Goal: Contribute content: Add original content to the website for others to see

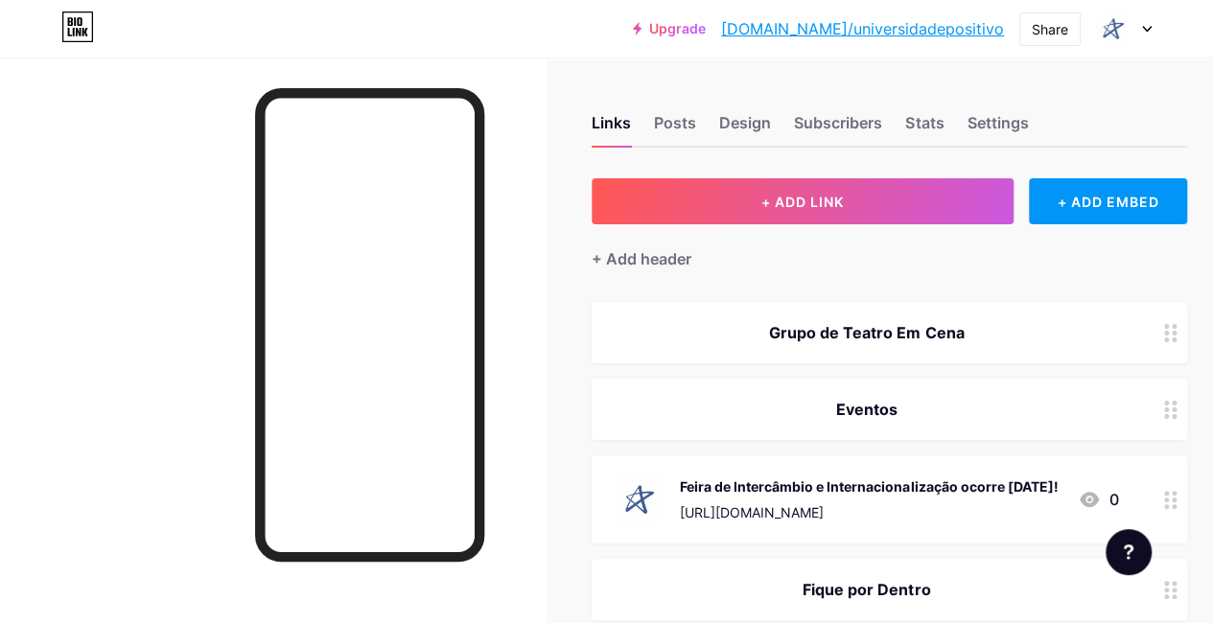
click at [1140, 24] on div at bounding box center [1124, 29] width 56 height 35
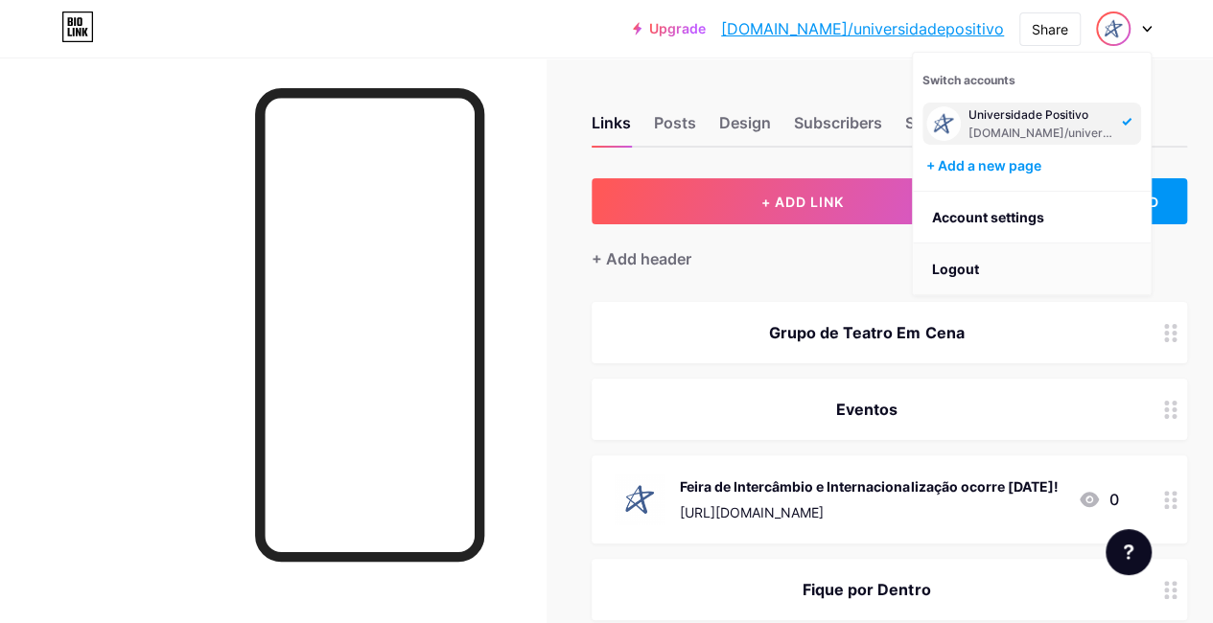
click at [967, 266] on li "Logout" at bounding box center [1032, 270] width 238 height 52
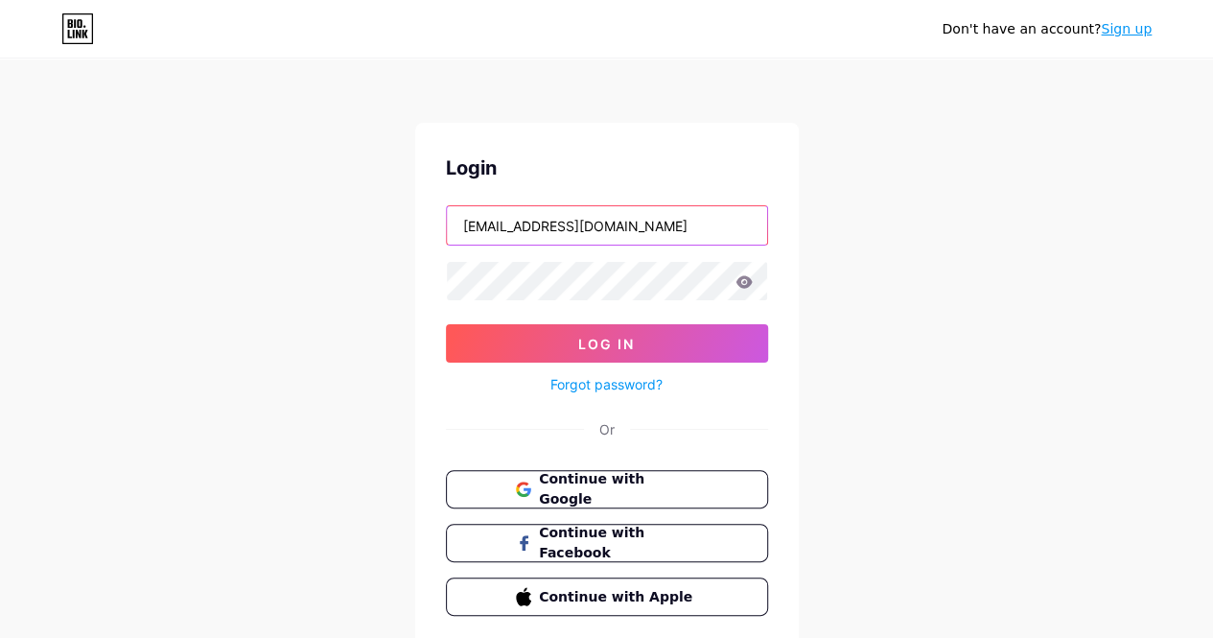
click at [654, 221] on input "[EMAIL_ADDRESS][DOMAIN_NAME]" at bounding box center [607, 225] width 320 height 38
type input "[EMAIL_ADDRESS][DOMAIN_NAME]"
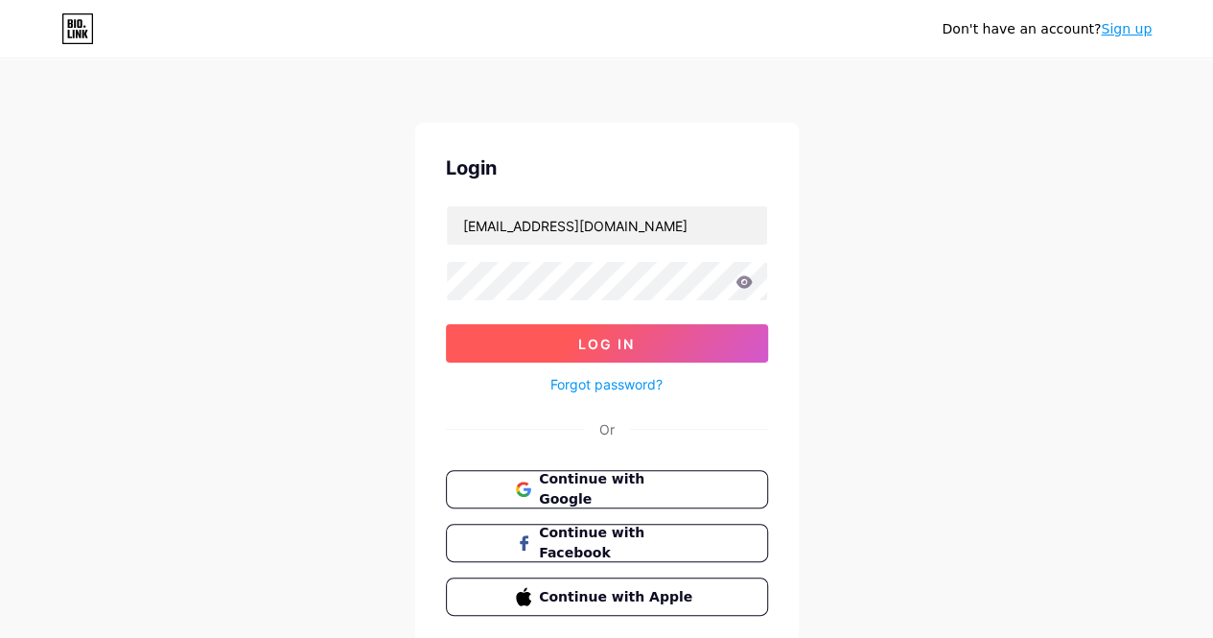
click at [652, 330] on button "Log In" at bounding box center [607, 343] width 322 height 38
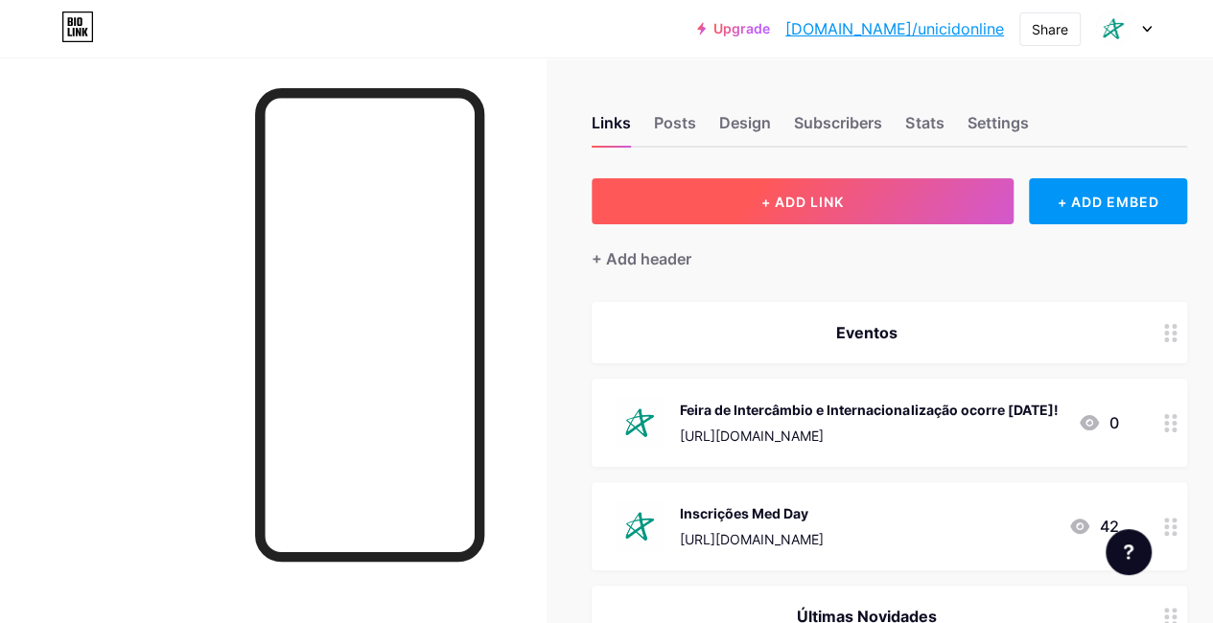
click at [844, 209] on span "+ ADD LINK" at bounding box center [802, 202] width 82 height 16
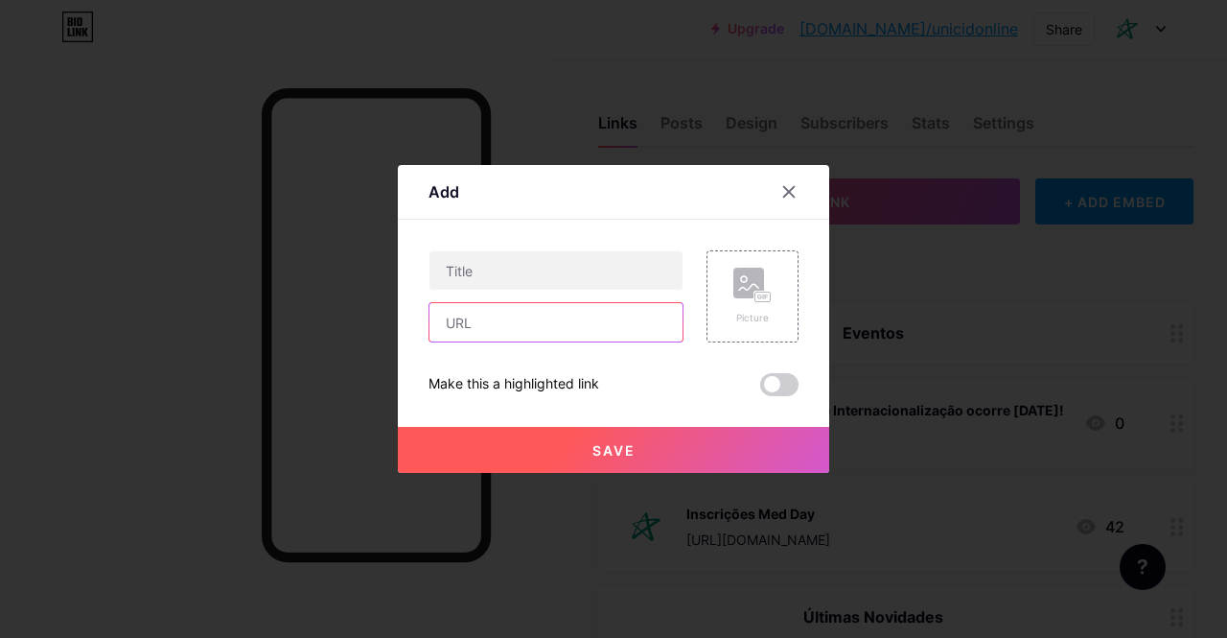
click at [638, 320] on input "text" at bounding box center [555, 322] width 253 height 38
paste input "[URL][DOMAIN_NAME]"
type input "[URL][DOMAIN_NAME]"
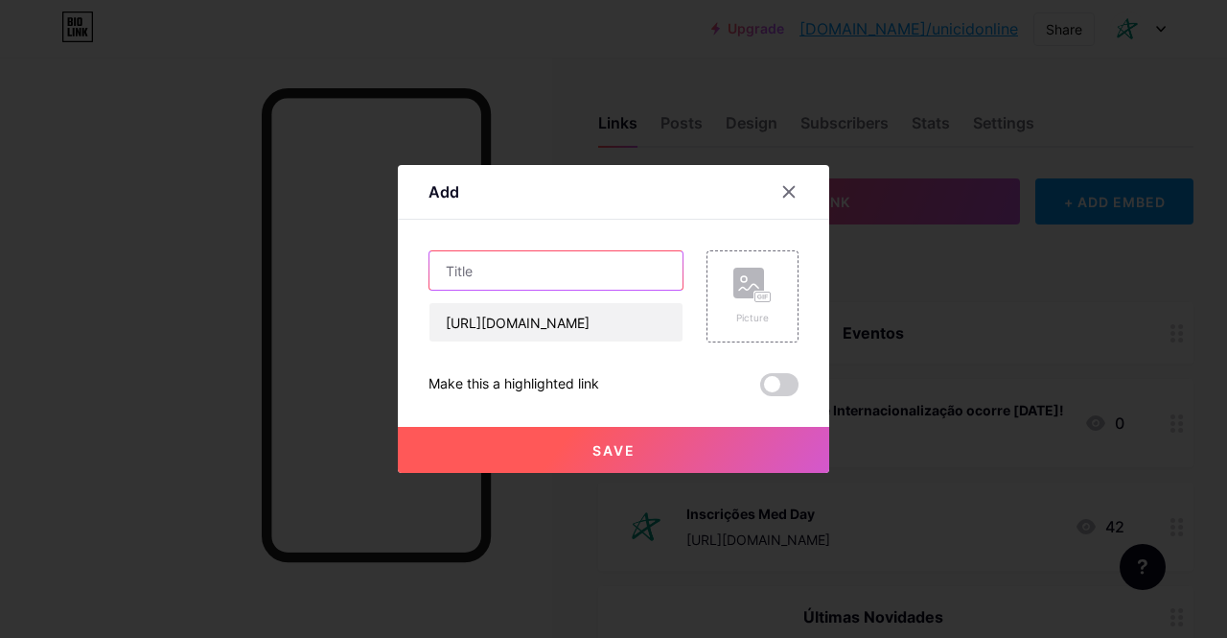
click at [615, 273] on input "text" at bounding box center [555, 270] width 253 height 38
drag, startPoint x: 674, startPoint y: 269, endPoint x: 186, endPoint y: 227, distance: 489.8
click at [186, 227] on div "Add Content YouTube Play YouTube video without leaving your page. ADD Vimeo Pla…" at bounding box center [613, 319] width 1227 height 638
type input "Santander Trilha do Inglês abre bolsas para estudantes da graduação e pós"
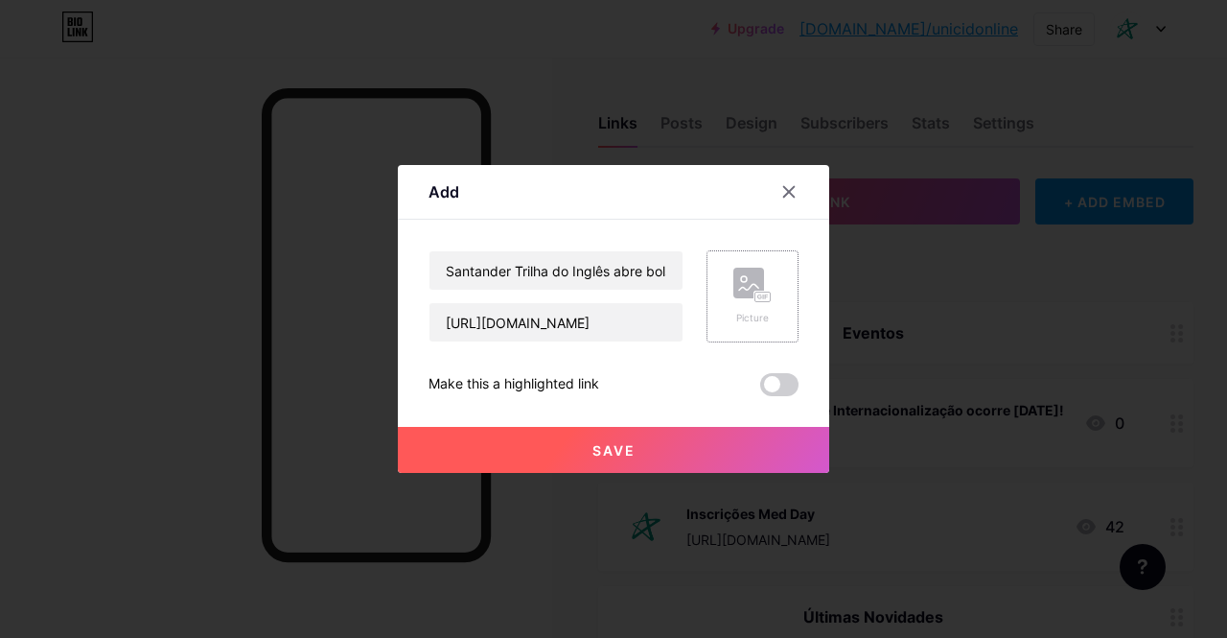
click at [750, 294] on rect at bounding box center [748, 282] width 31 height 31
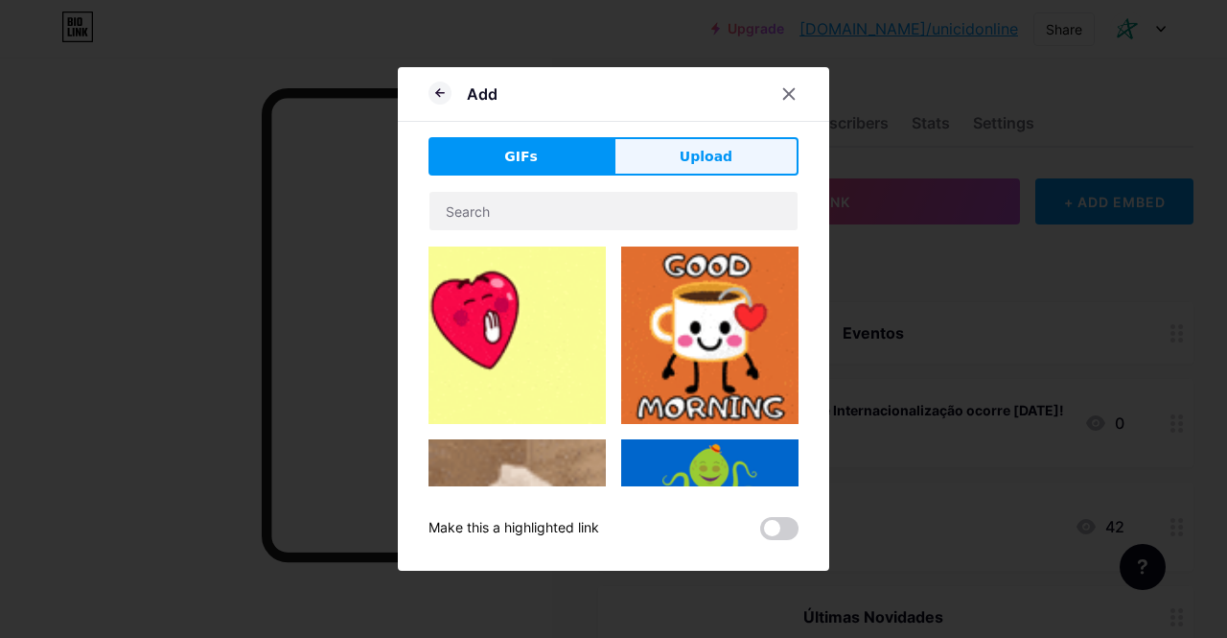
click at [725, 141] on button "Upload" at bounding box center [706, 156] width 185 height 38
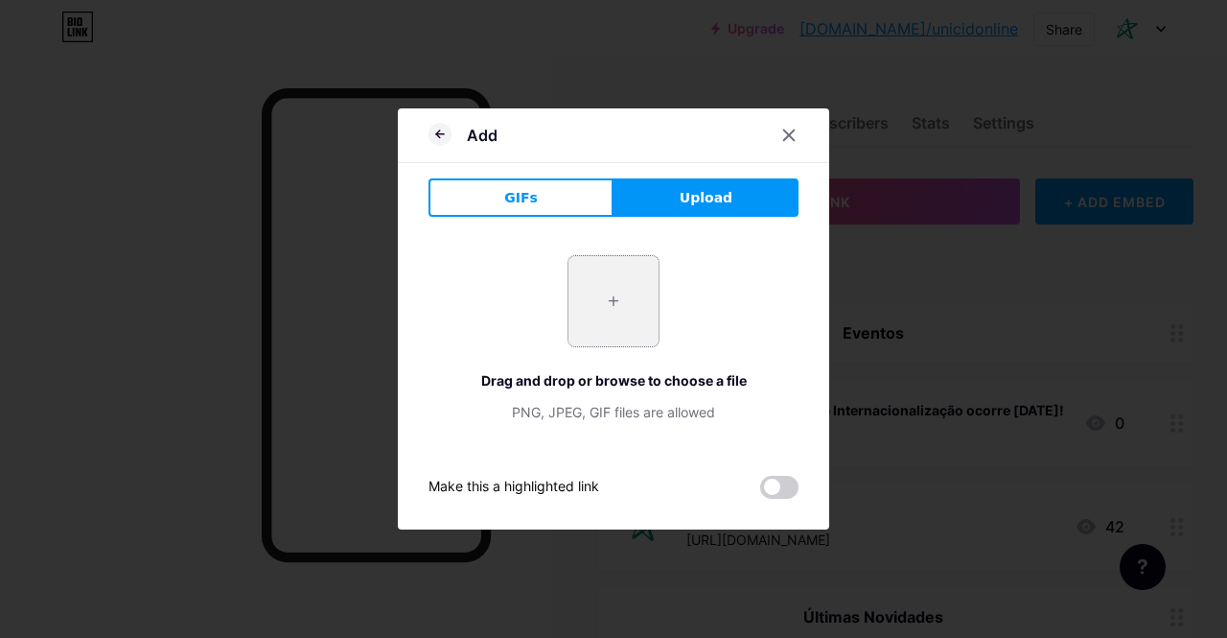
click at [617, 295] on input "file" at bounding box center [613, 301] width 90 height 90
type input "C:\fakepath\UNICID 3.png"
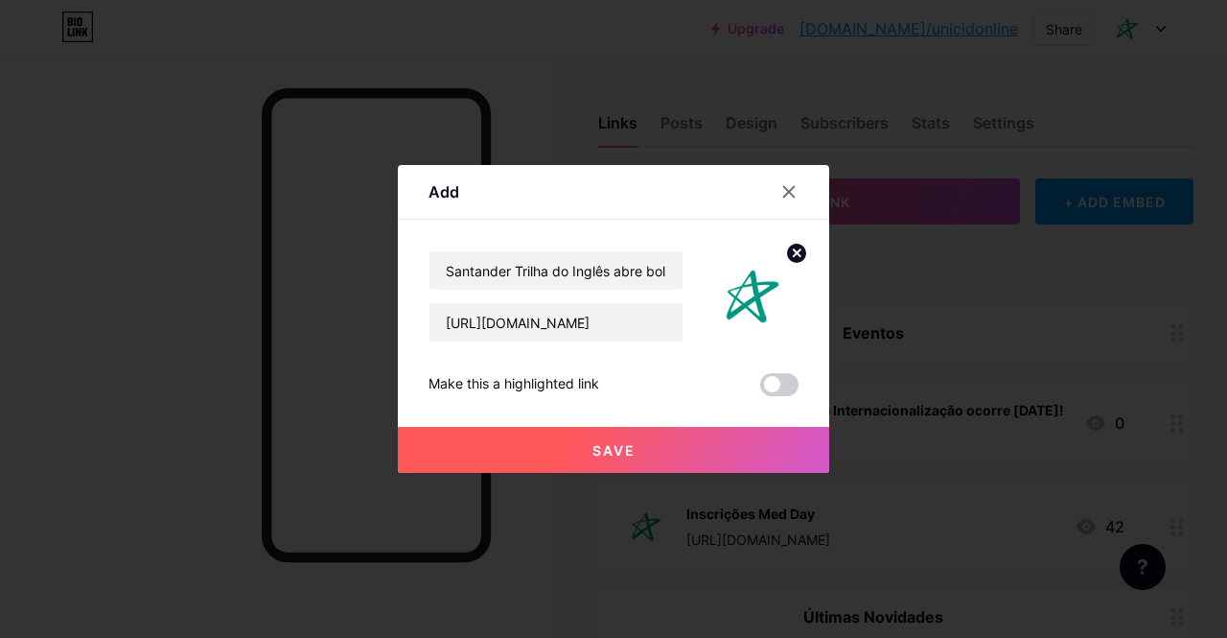
click at [629, 448] on span "Save" at bounding box center [613, 450] width 43 height 16
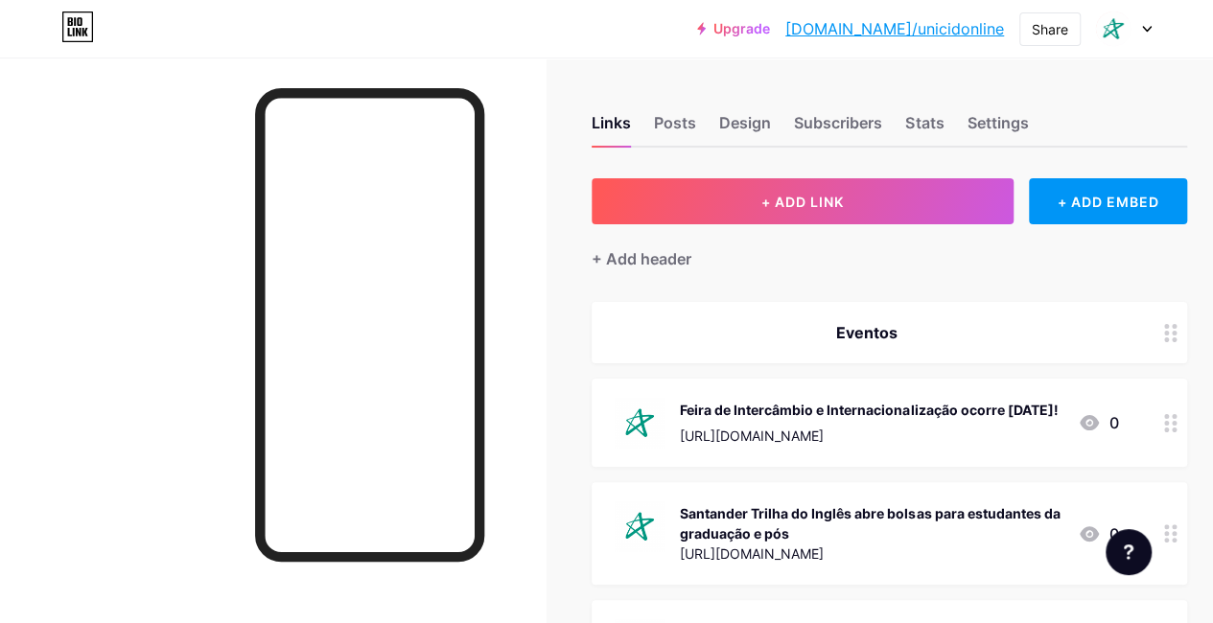
click at [1143, 31] on icon at bounding box center [1147, 29] width 10 height 7
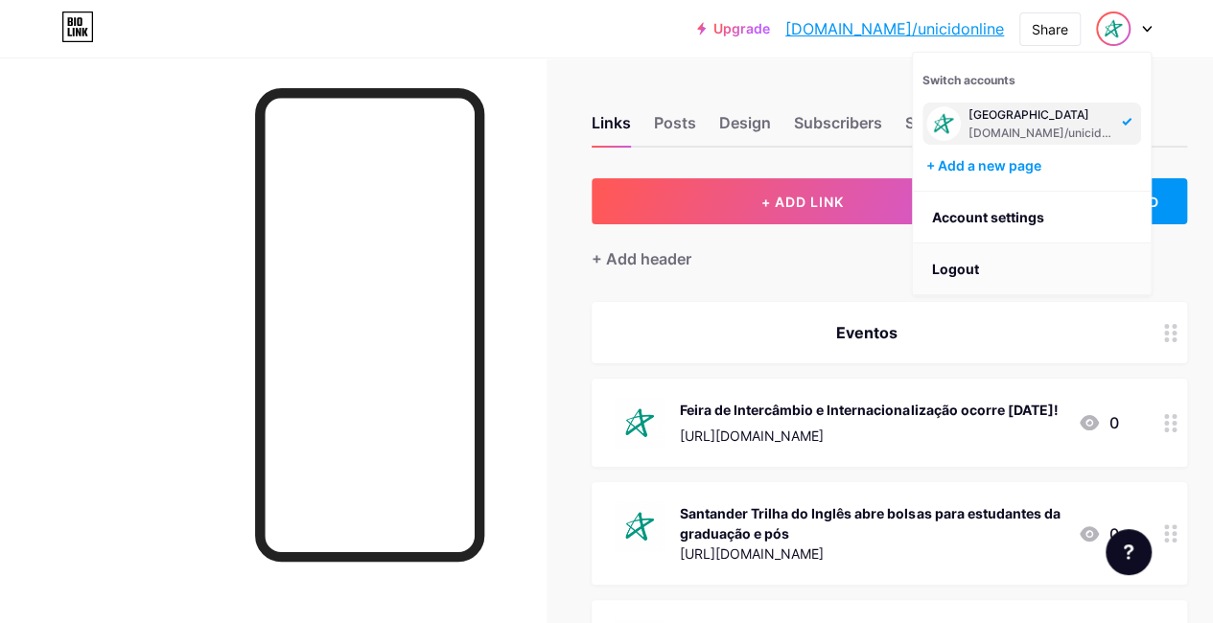
click at [1016, 264] on li "Logout" at bounding box center [1032, 270] width 238 height 52
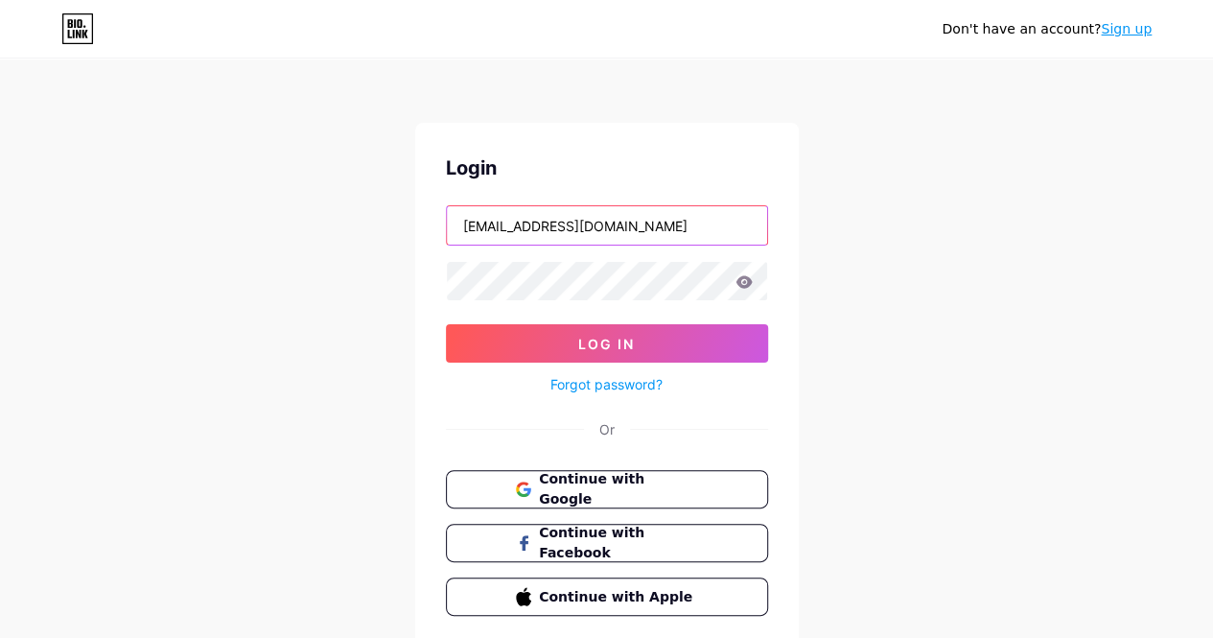
click at [587, 242] on input "[EMAIL_ADDRESS][DOMAIN_NAME]" at bounding box center [607, 225] width 320 height 38
type input "[EMAIL_ADDRESS][DOMAIN_NAME]"
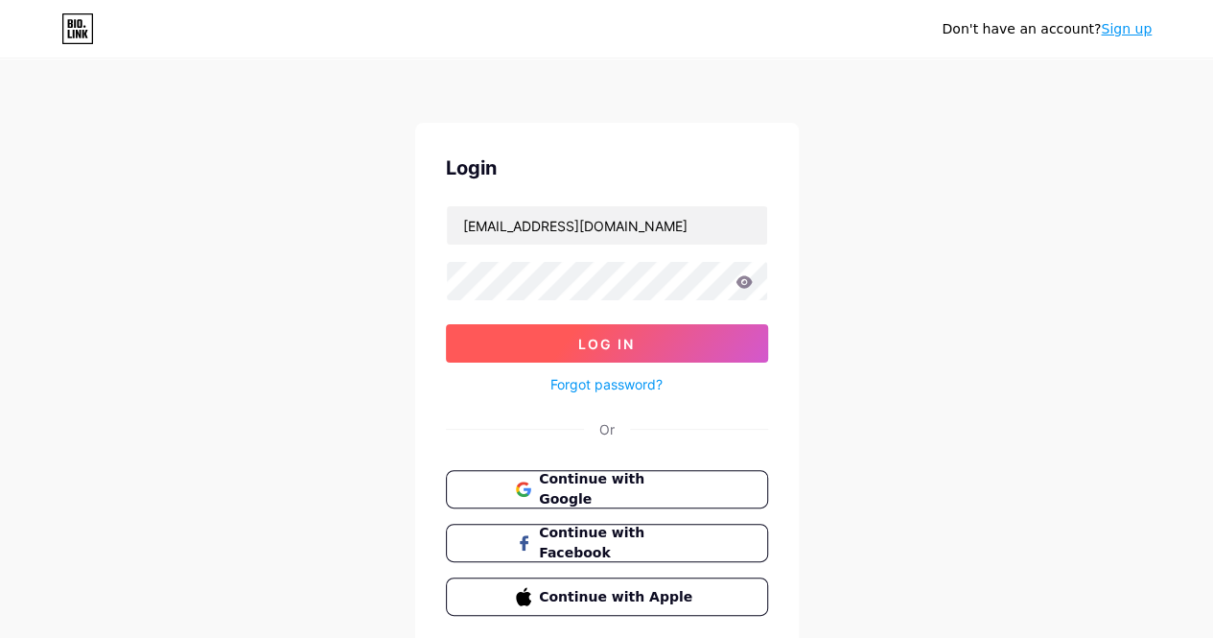
click at [635, 346] on button "Log In" at bounding box center [607, 343] width 322 height 38
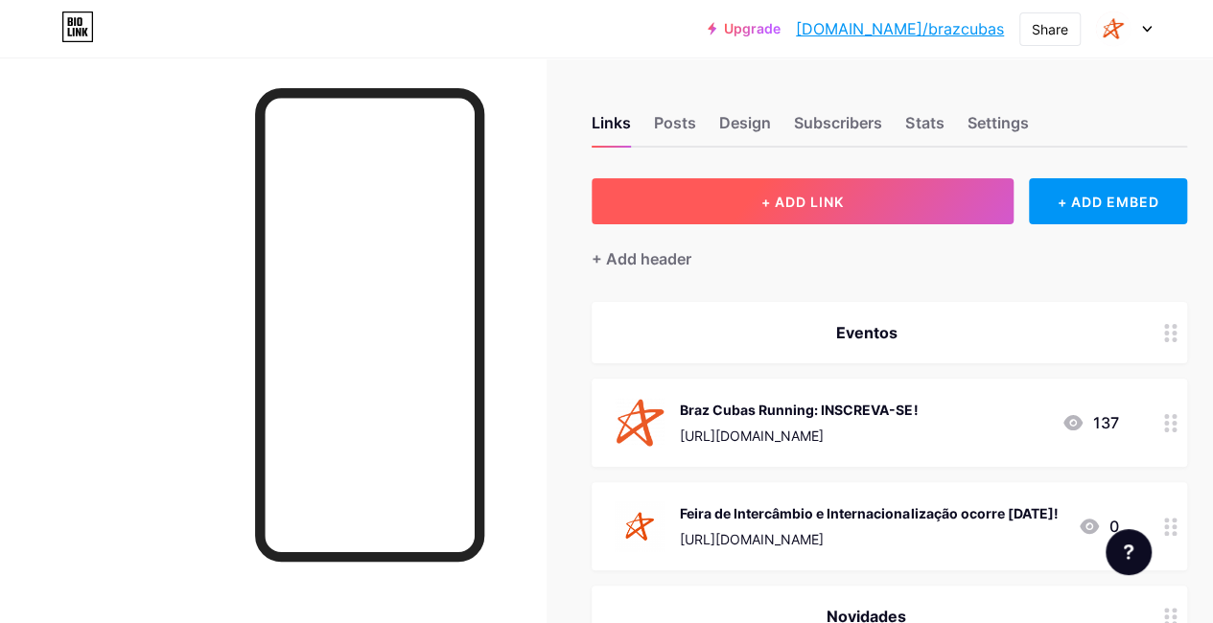
click at [763, 198] on button "+ ADD LINK" at bounding box center [802, 201] width 422 height 46
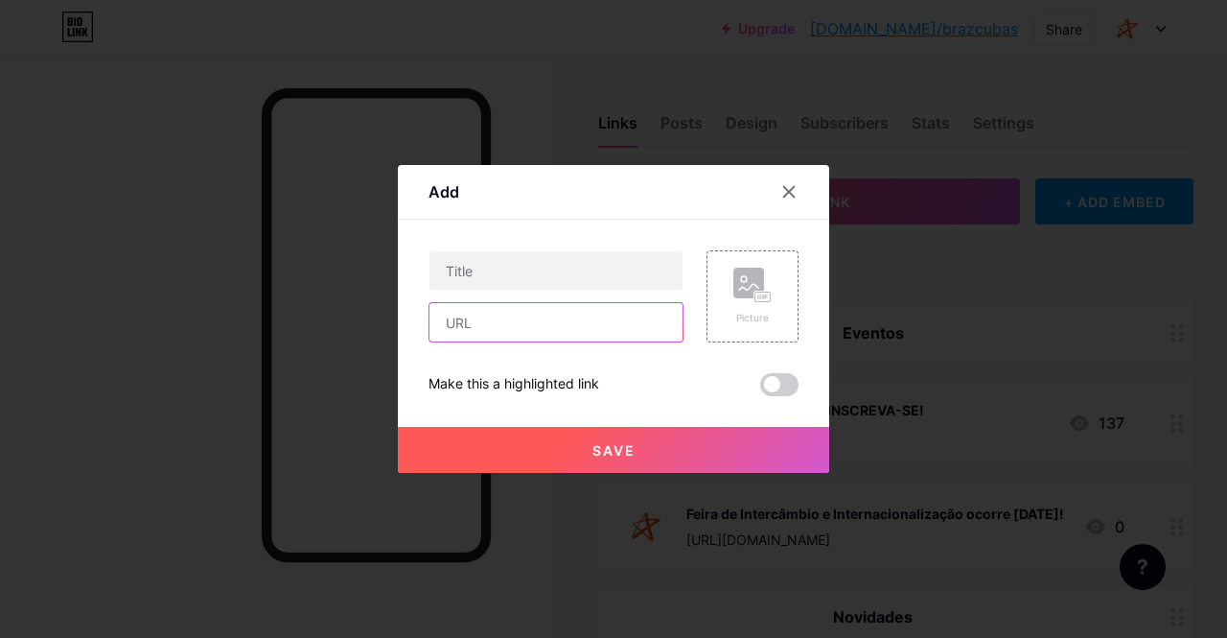
click at [633, 323] on input "text" at bounding box center [555, 322] width 253 height 38
paste input "[URL][DOMAIN_NAME]"
type input "[URL][DOMAIN_NAME]"
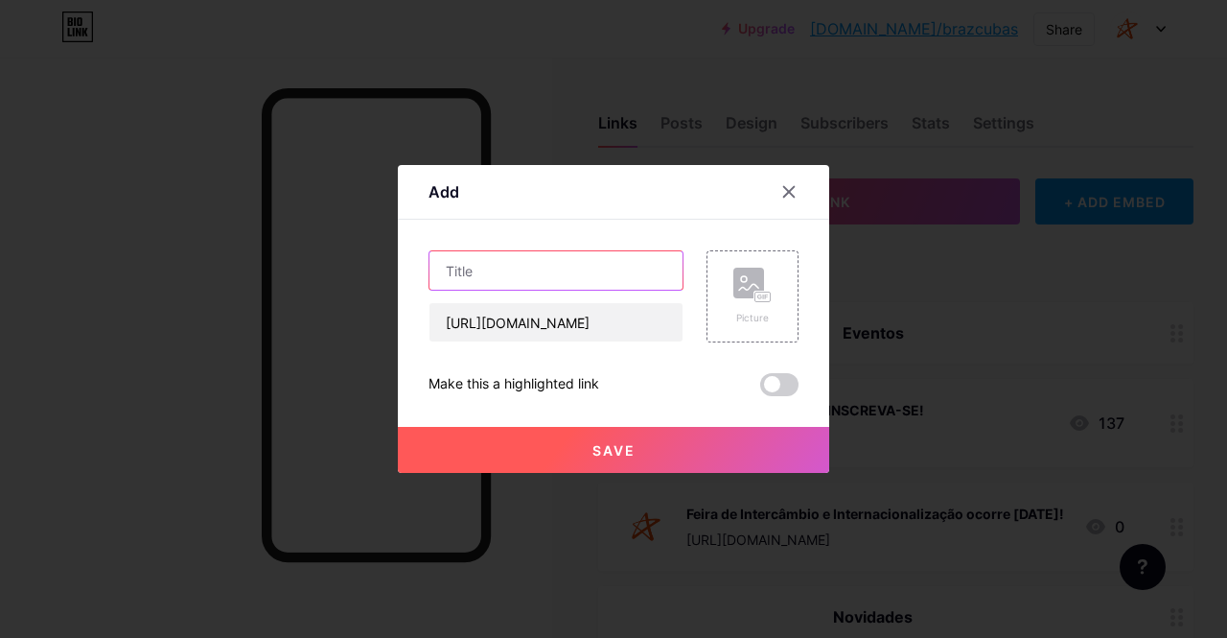
click at [602, 256] on input "text" at bounding box center [555, 270] width 253 height 38
paste input "Santander Trilha do Inglês abre bolsas para estudantes da graduação e pós"
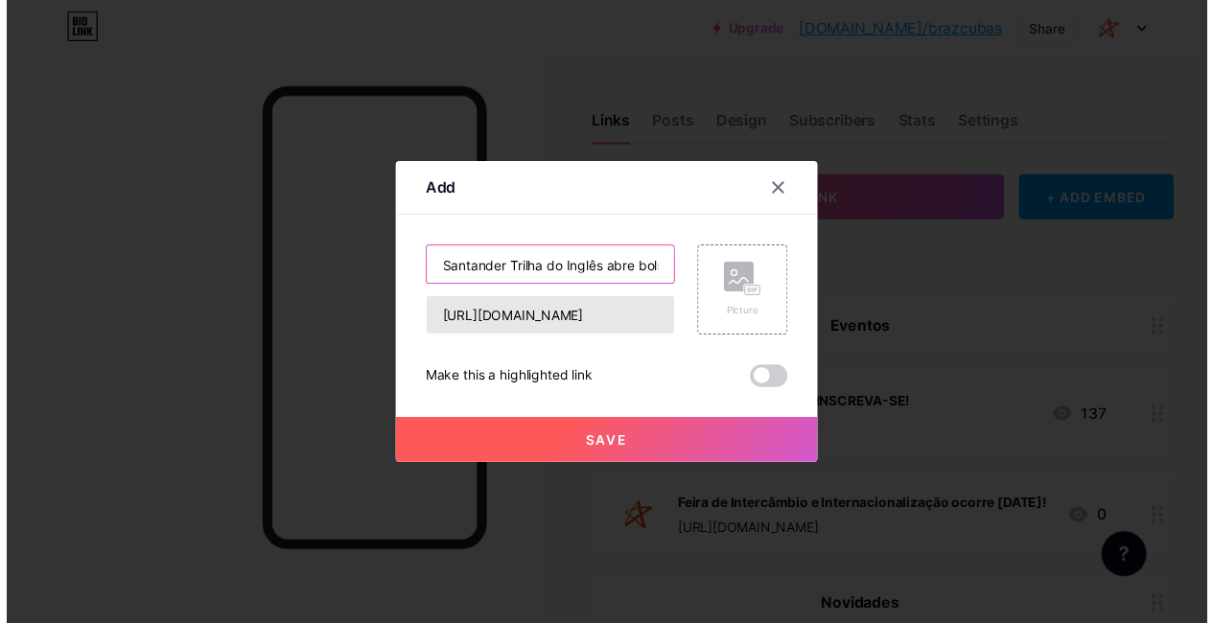
scroll to position [0, 265]
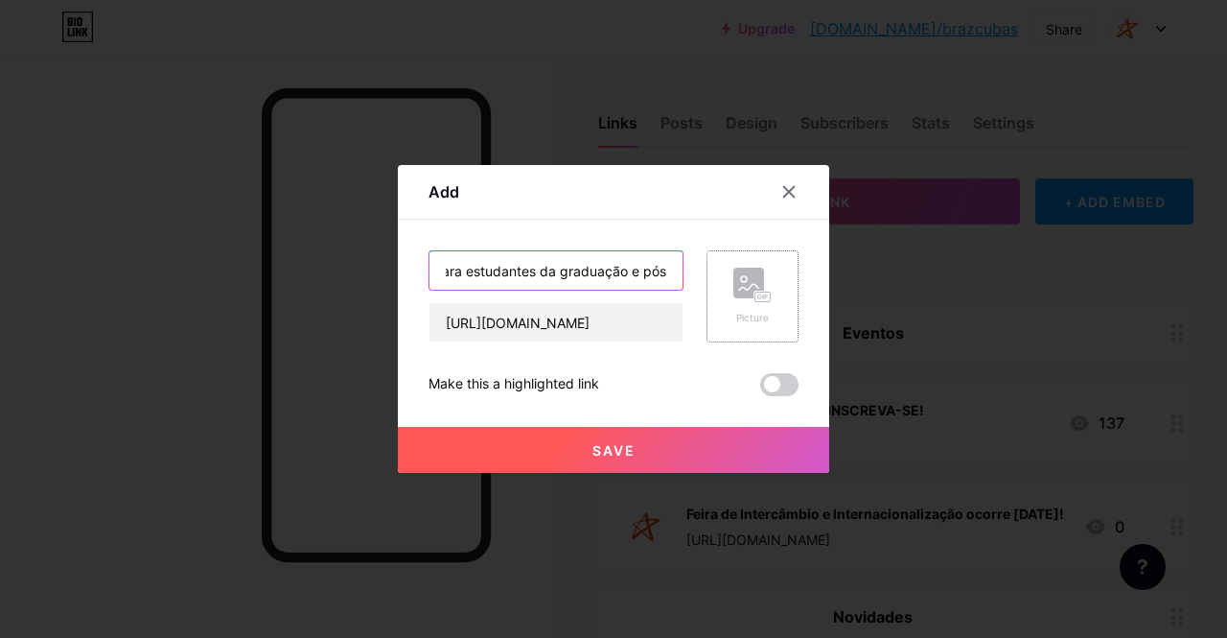
type input "Santander Trilha do Inglês abre bolsas para estudantes da graduação e pós"
click at [758, 291] on rect at bounding box center [762, 297] width 17 height 12
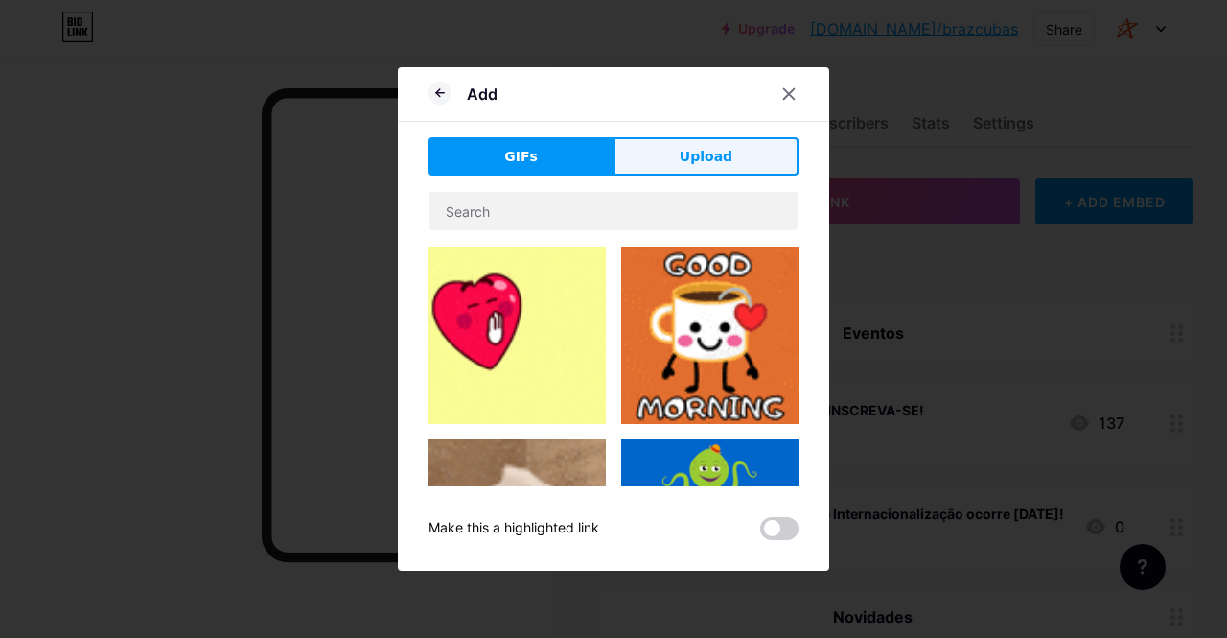
click at [706, 158] on span "Upload" at bounding box center [706, 157] width 53 height 20
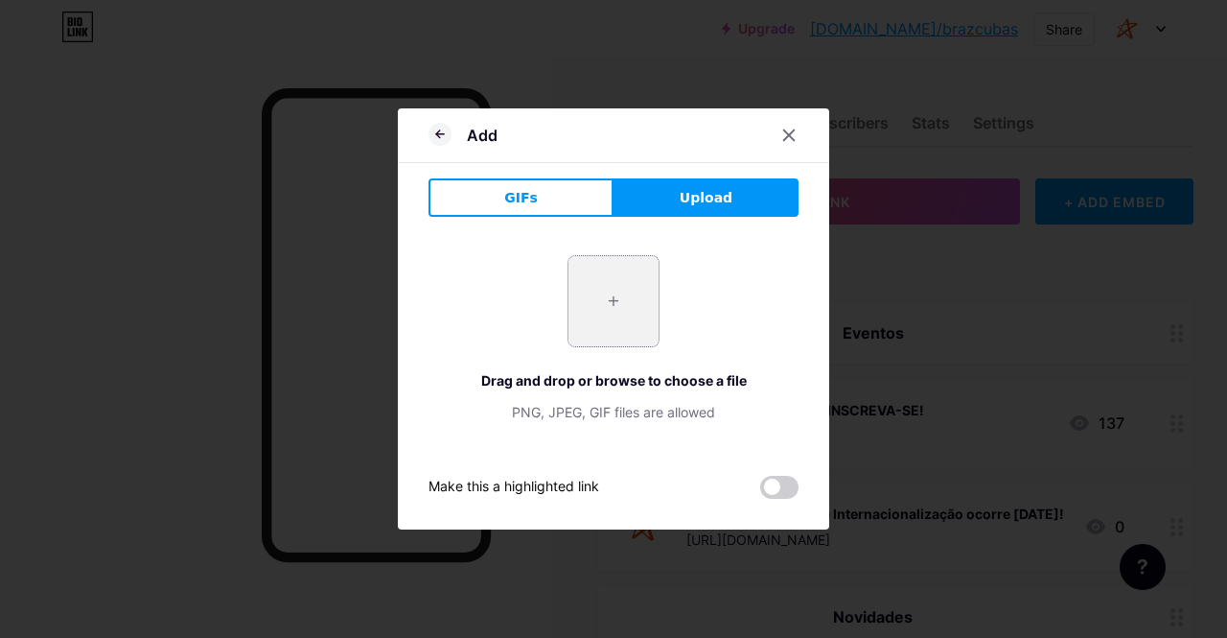
click at [604, 296] on input "file" at bounding box center [613, 301] width 90 height 90
type input "C:\fakepath\braz cubas_ cesuca 2.png"
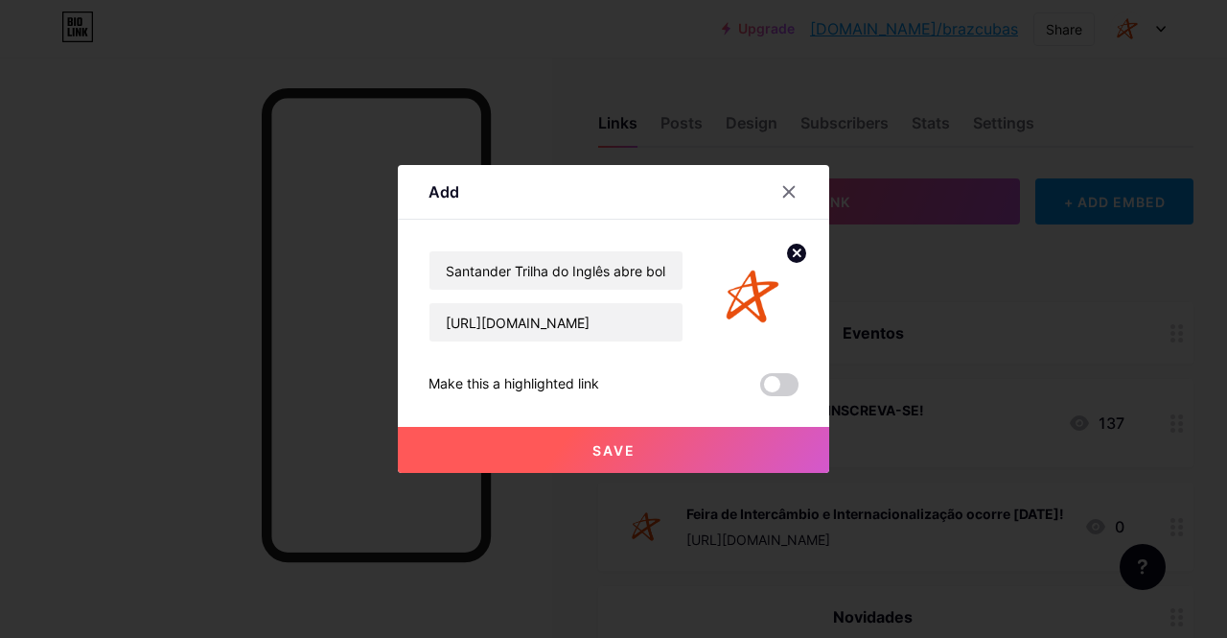
click at [635, 450] on button "Save" at bounding box center [613, 450] width 431 height 46
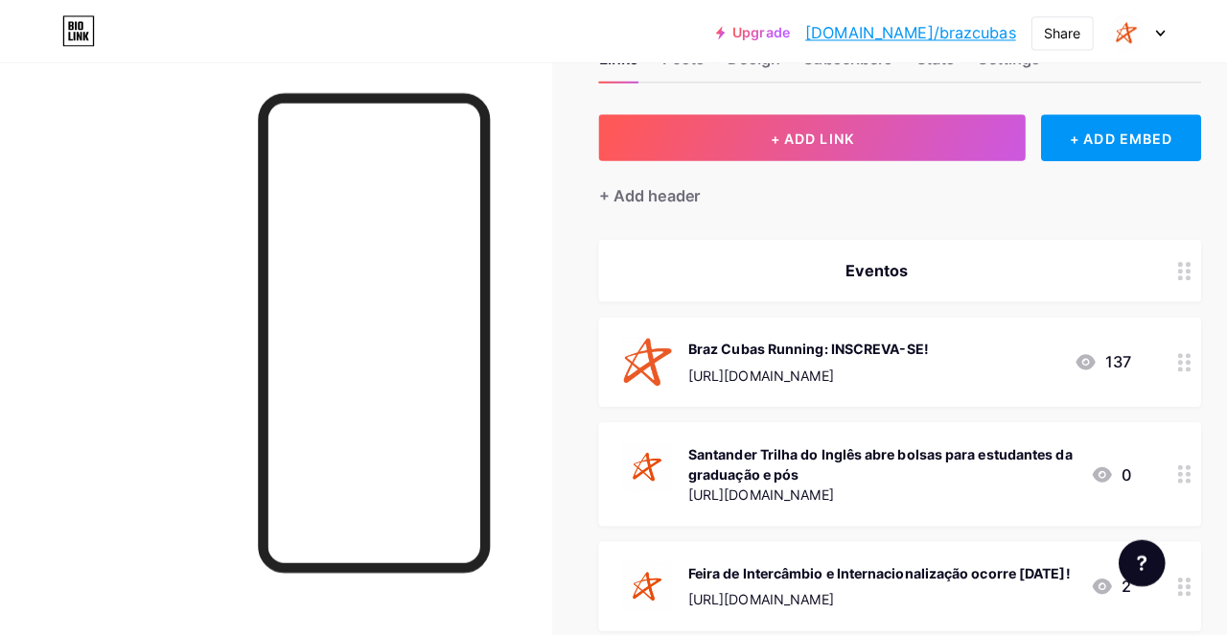
scroll to position [0, 0]
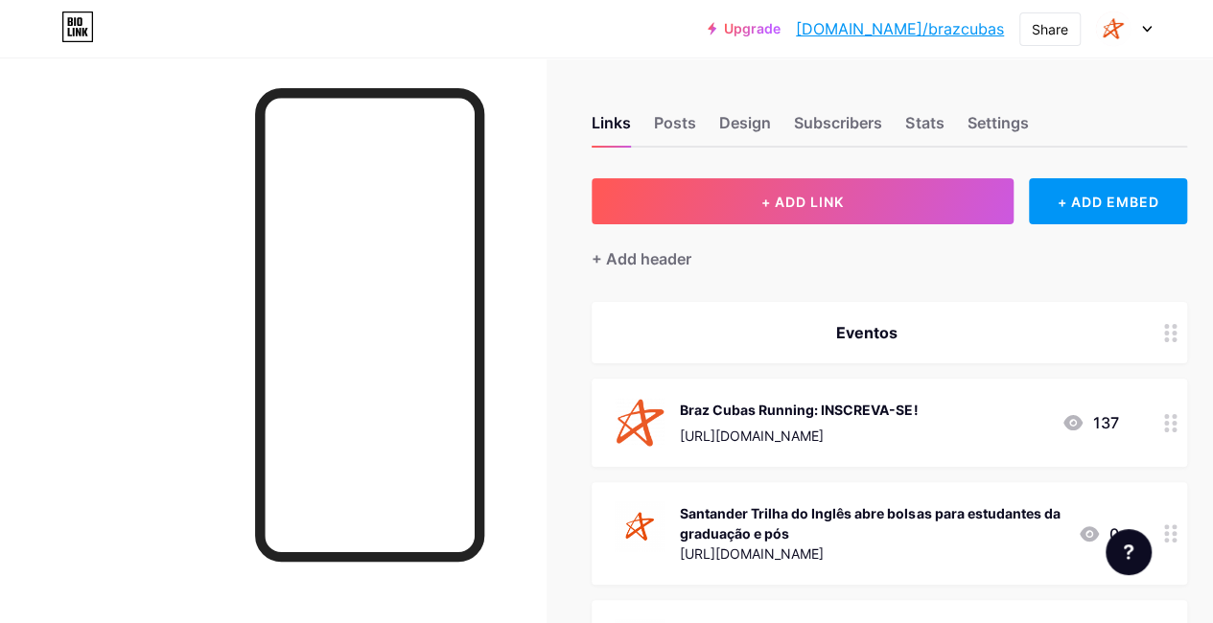
click at [1143, 34] on div at bounding box center [1124, 29] width 56 height 35
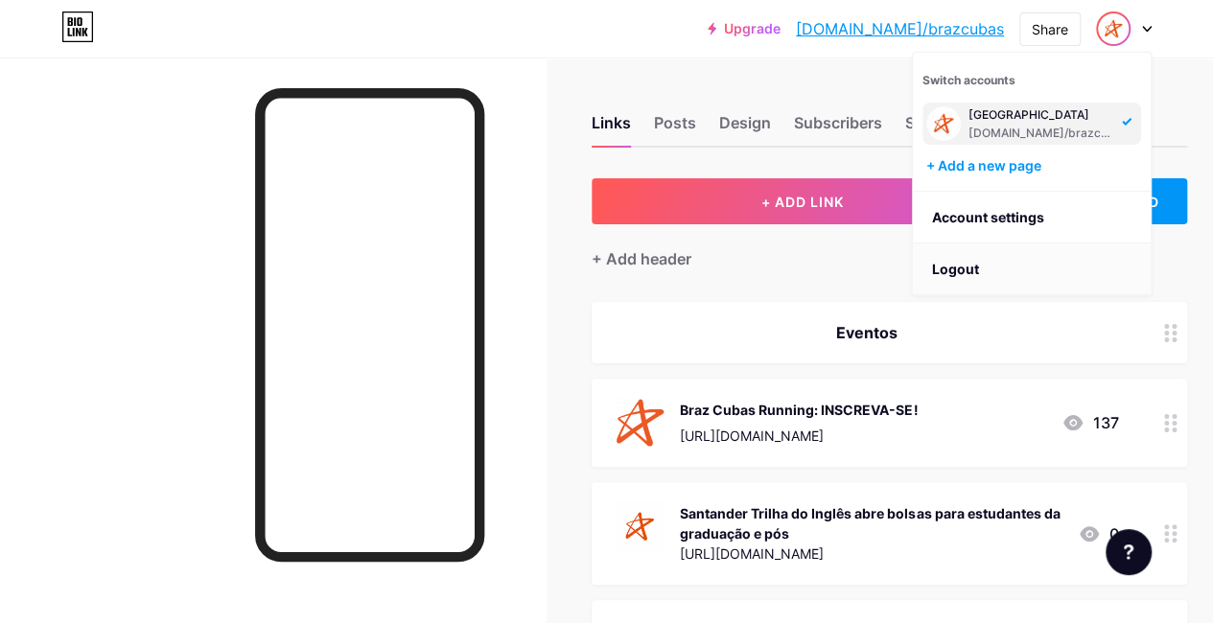
click at [981, 273] on li "Logout" at bounding box center [1032, 270] width 238 height 52
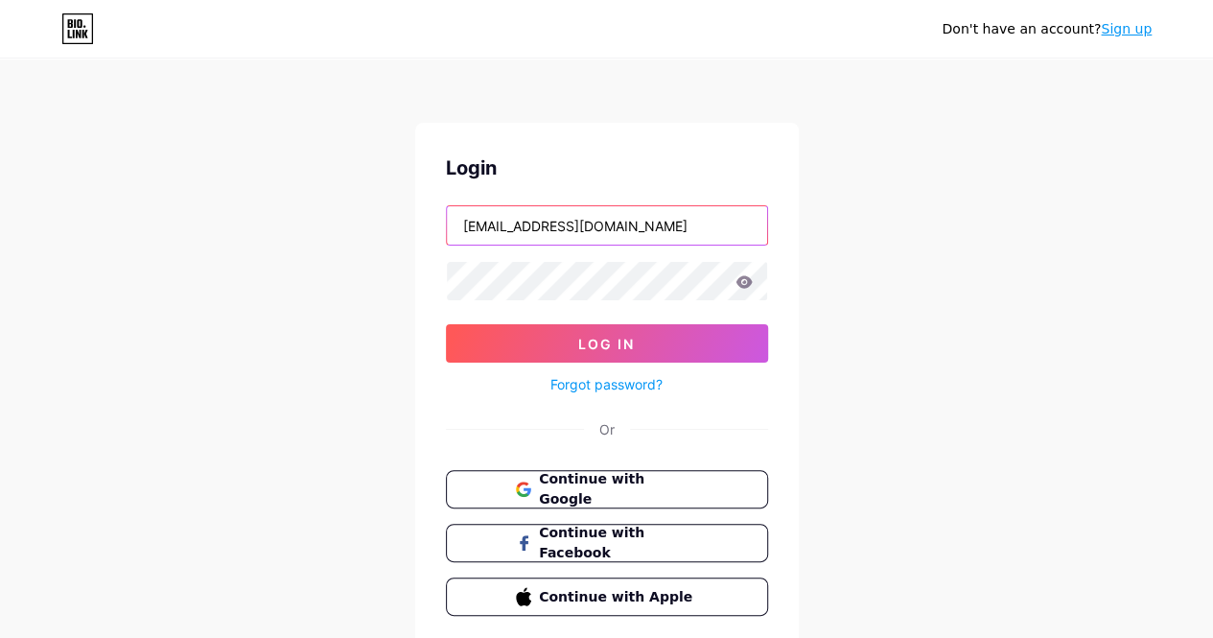
click at [590, 223] on input "[EMAIL_ADDRESS][DOMAIN_NAME]" at bounding box center [607, 225] width 320 height 38
type input "[EMAIL_ADDRESS][DOMAIN_NAME]"
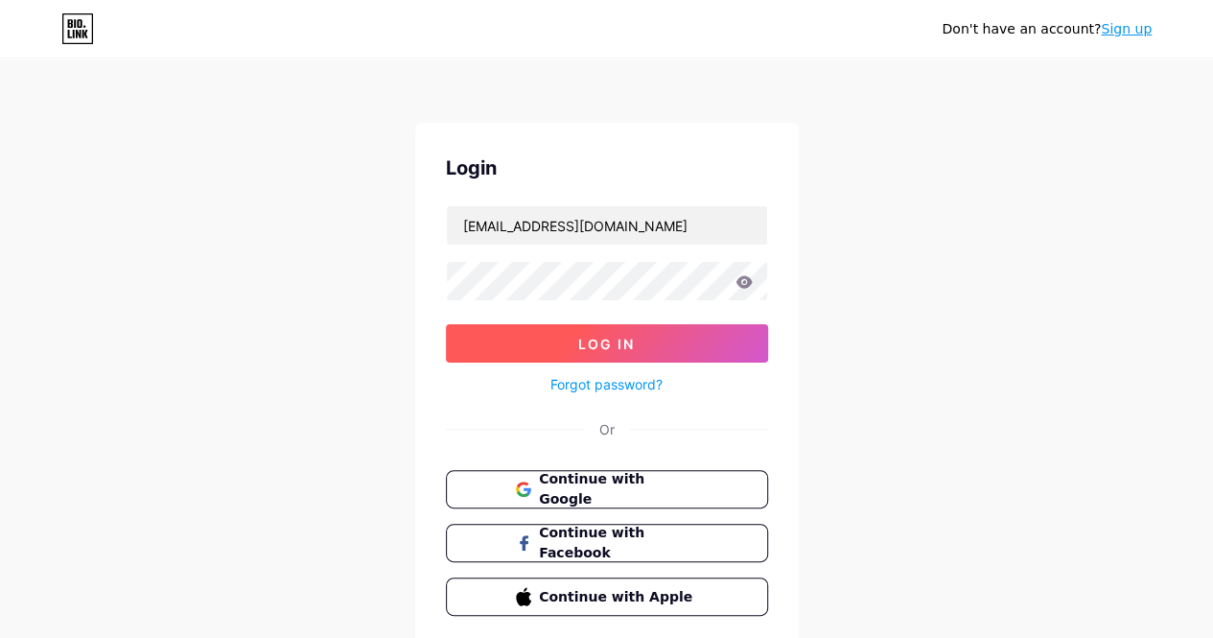
click at [626, 342] on span "Log In" at bounding box center [606, 344] width 57 height 16
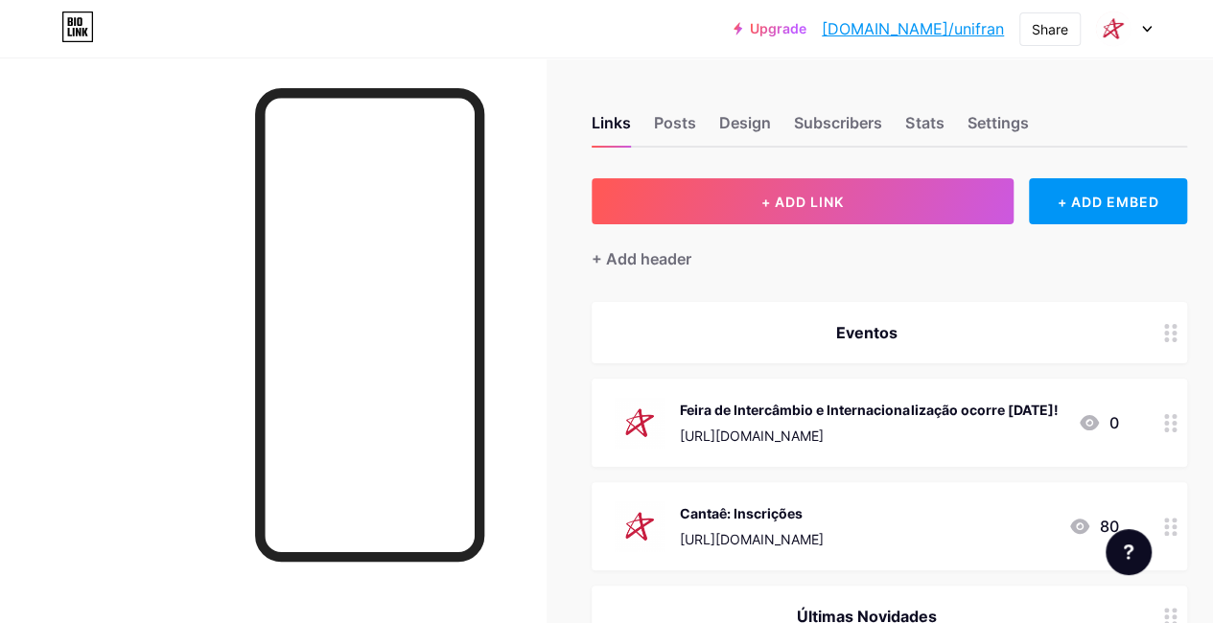
click at [0, 254] on div at bounding box center [272, 369] width 545 height 623
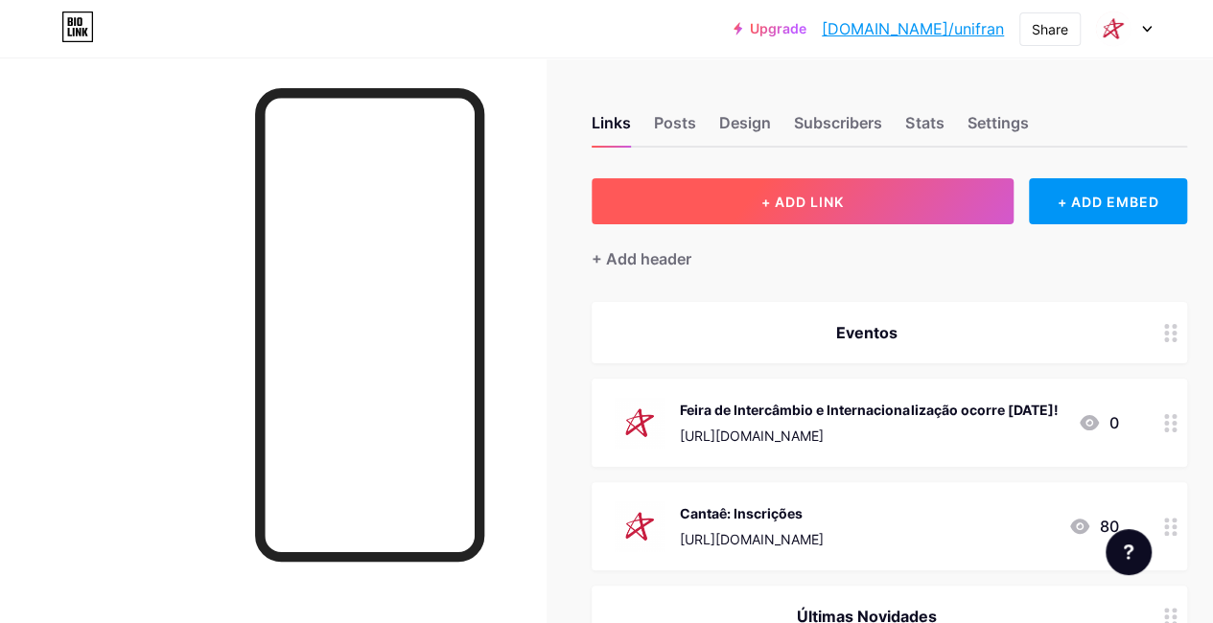
click at [713, 199] on button "+ ADD LINK" at bounding box center [802, 201] width 422 height 46
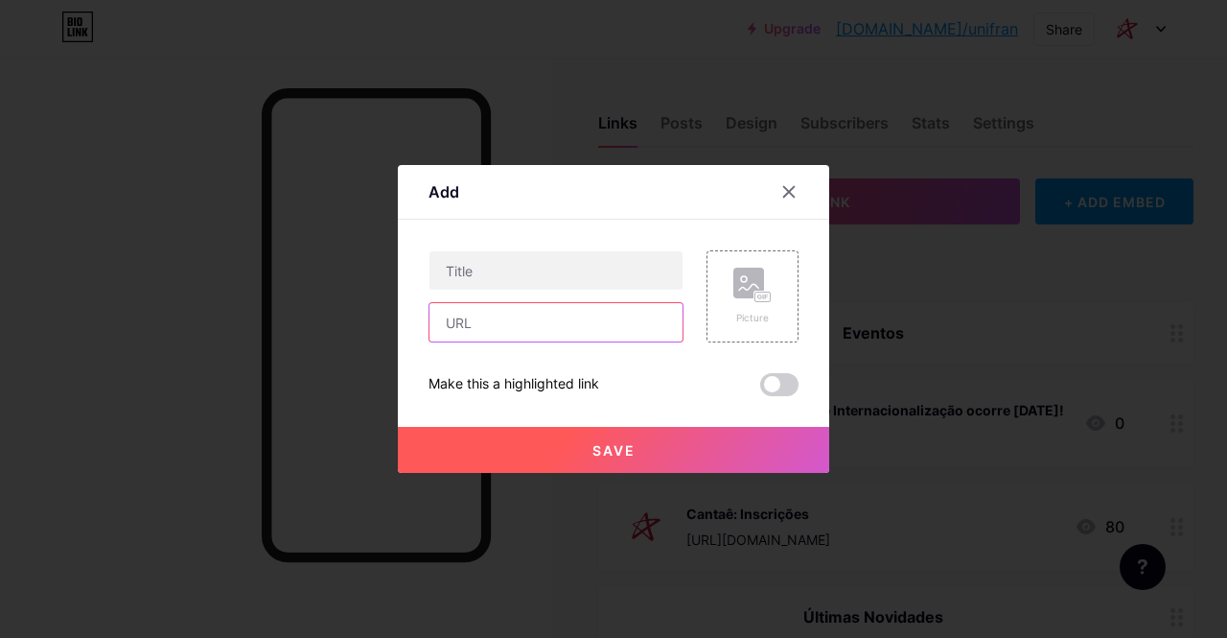
click at [564, 310] on input "text" at bounding box center [555, 322] width 253 height 38
paste input "[URL][DOMAIN_NAME]"
type input "[URL][DOMAIN_NAME]"
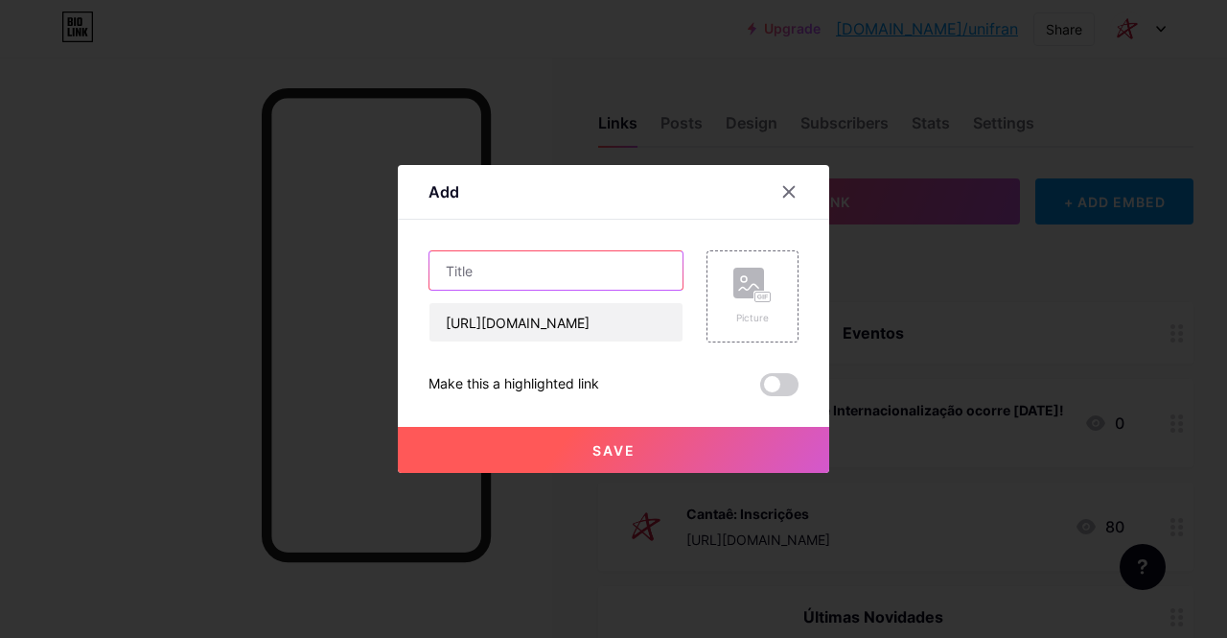
click at [567, 269] on input "text" at bounding box center [555, 270] width 253 height 38
paste input "Santander Trilha do Inglês abre bolsas para estudantes da graduação e pós"
type input "Santander Trilha do Inglês abre bolsas para estudantes da graduação e pós"
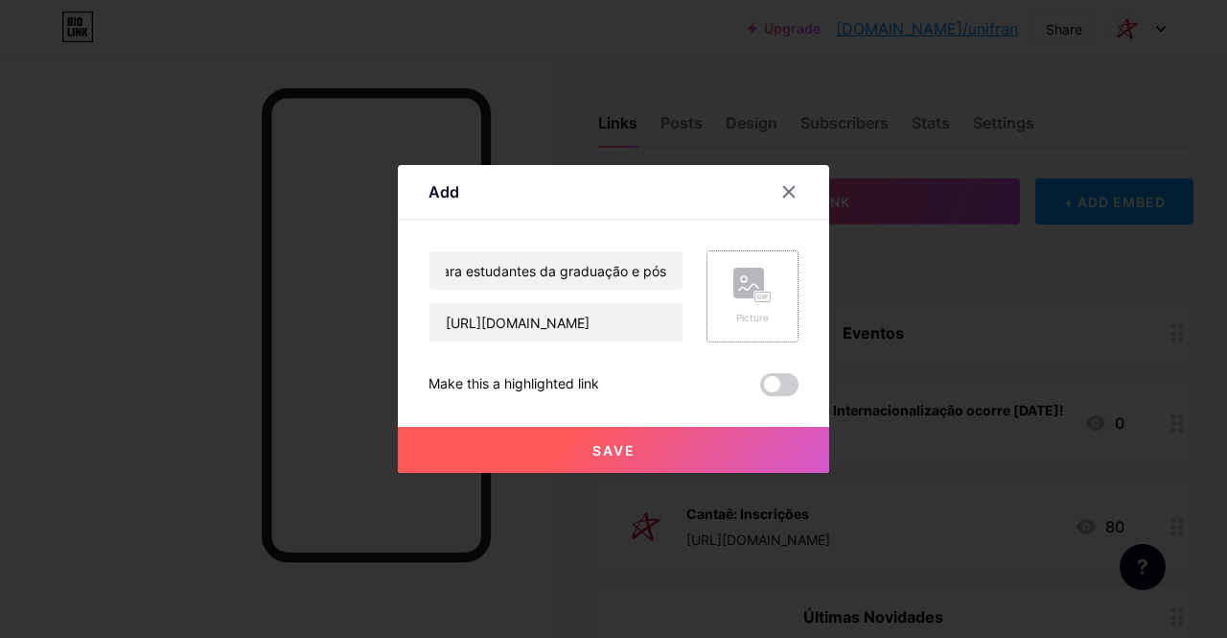
click at [761, 286] on rect at bounding box center [748, 282] width 31 height 31
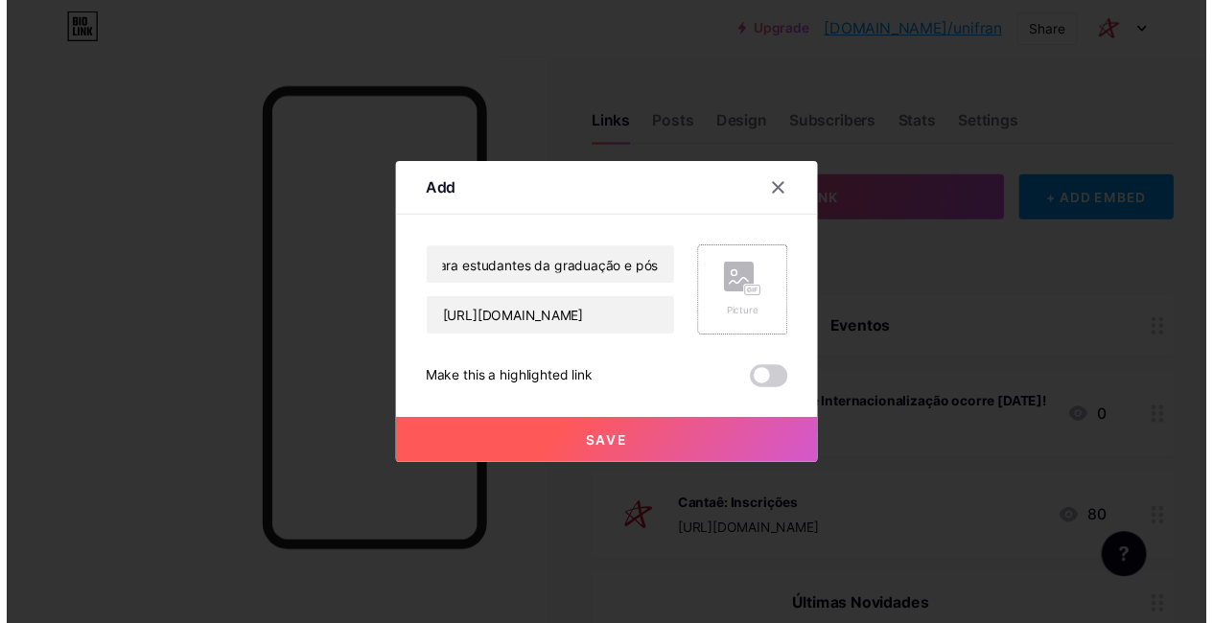
scroll to position [0, 0]
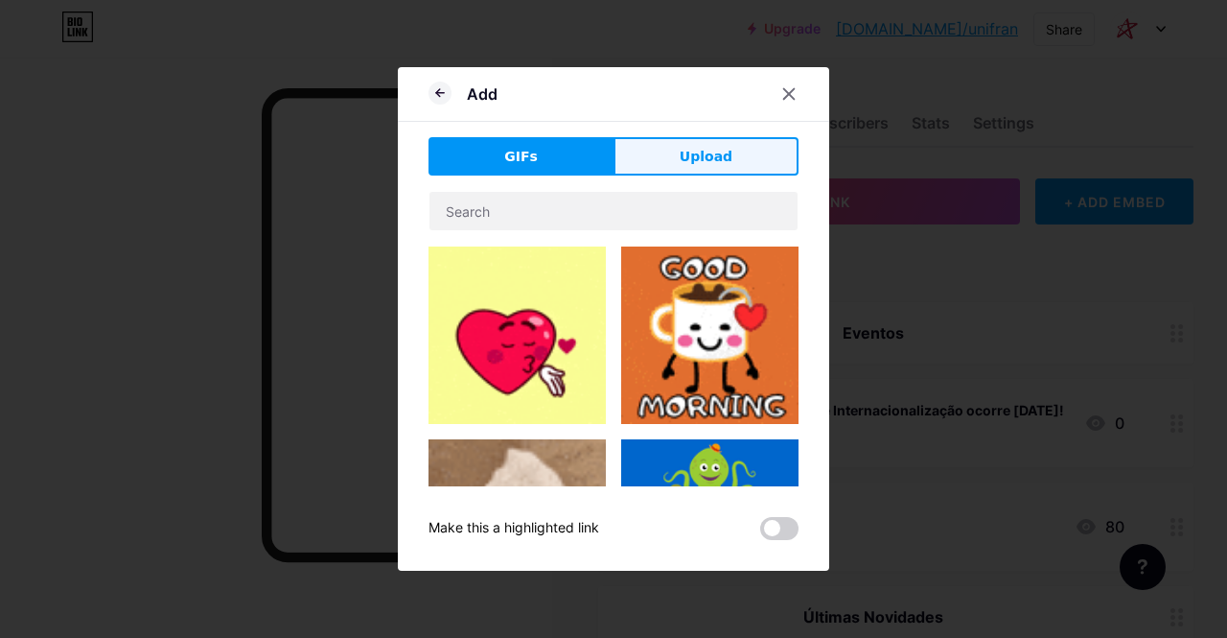
click at [707, 170] on button "Upload" at bounding box center [706, 156] width 185 height 38
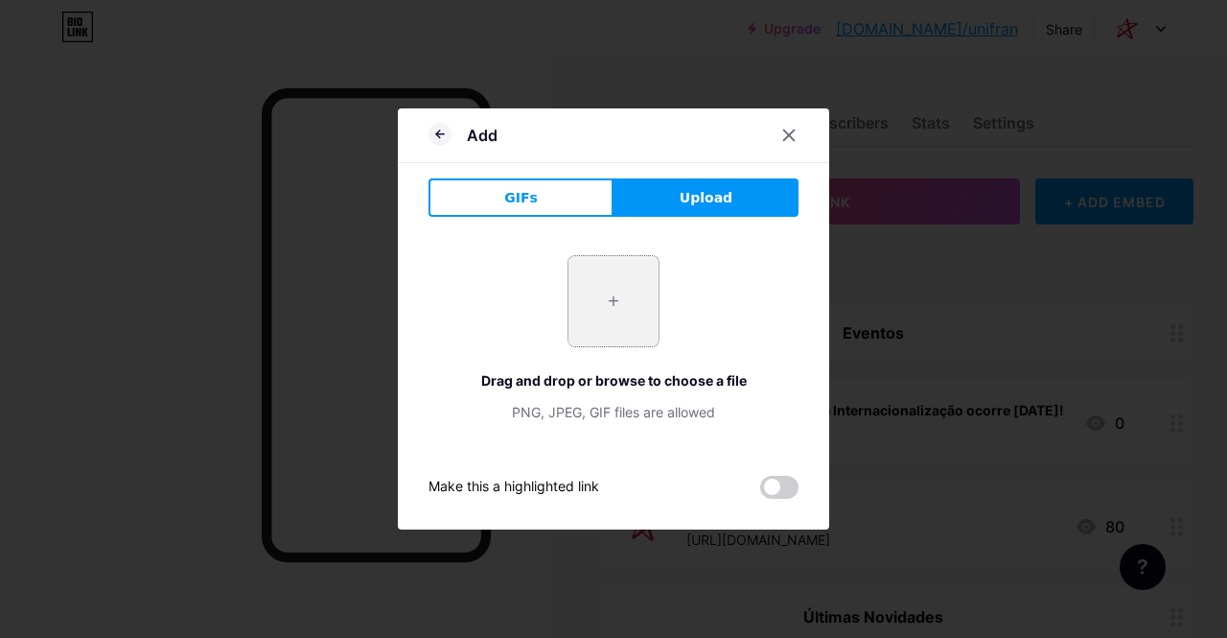
click at [619, 294] on input "file" at bounding box center [613, 301] width 90 height 90
type input "C:\fakepath\ceunsp_unifran 2.png"
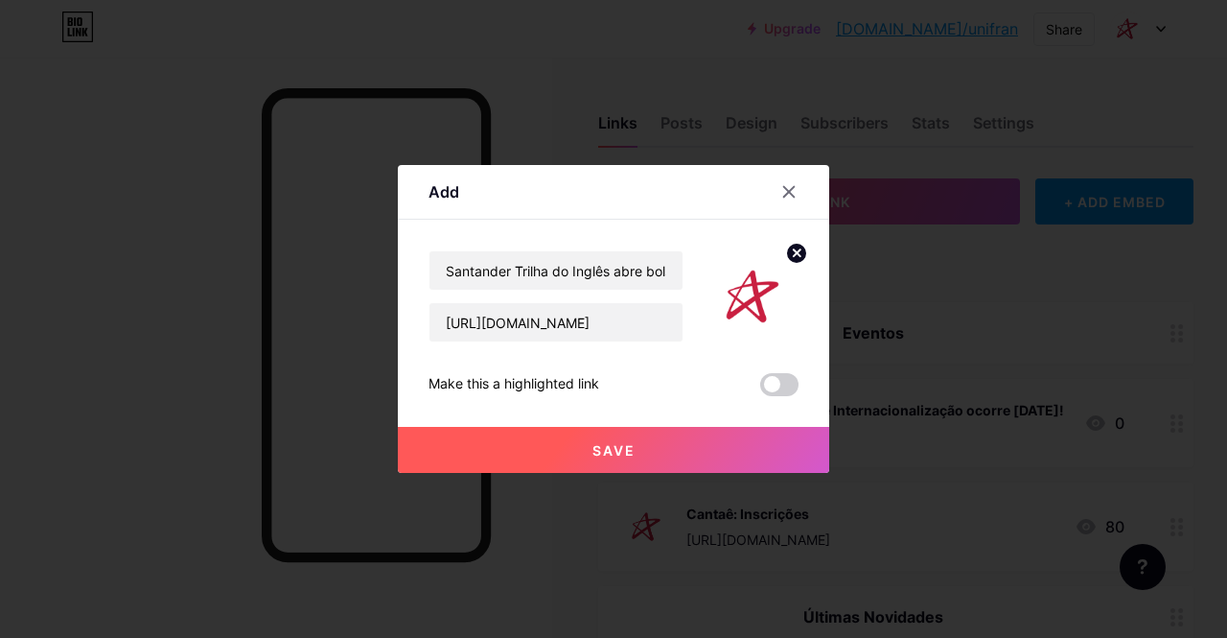
click at [659, 457] on button "Save" at bounding box center [613, 450] width 431 height 46
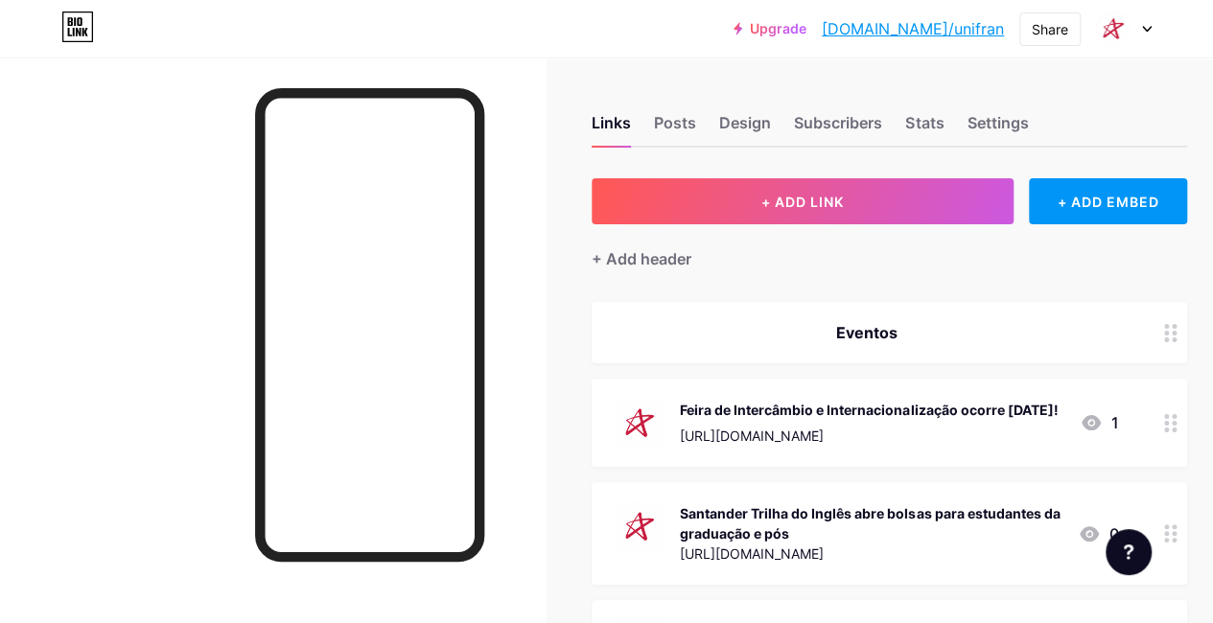
click at [1137, 47] on div "Upgrade [DOMAIN_NAME]/unifra... [DOMAIN_NAME]/unifran Share Switch accounts [GE…" at bounding box center [606, 29] width 1213 height 58
click at [1139, 30] on div at bounding box center [1124, 29] width 56 height 35
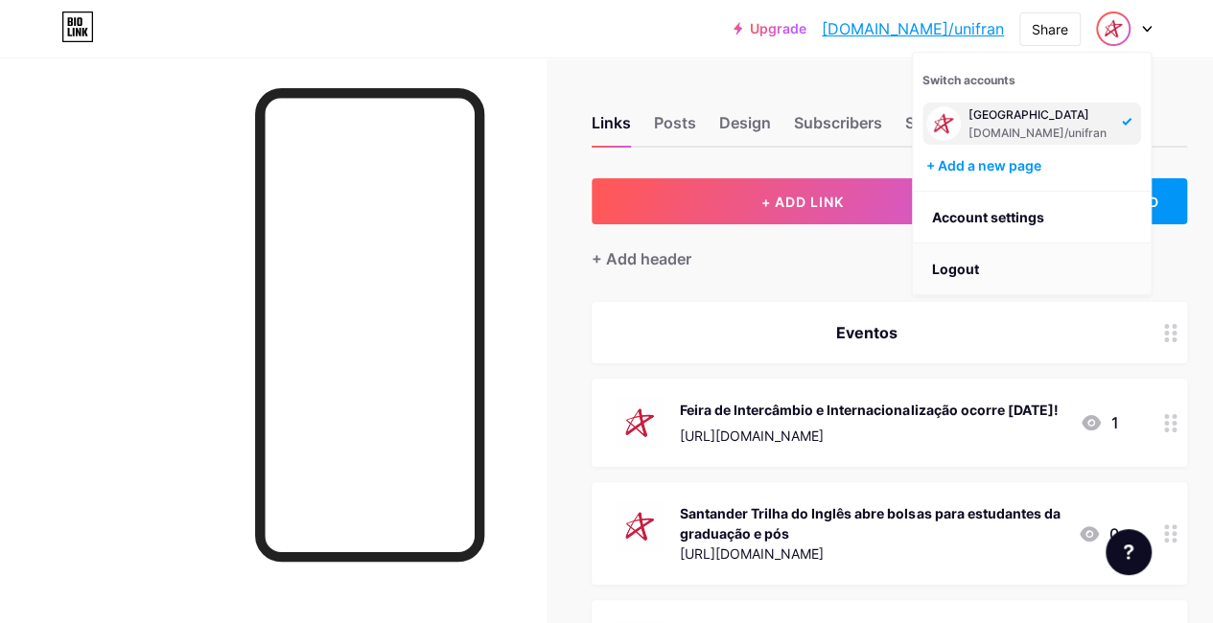
click at [997, 264] on li "Logout" at bounding box center [1032, 270] width 238 height 52
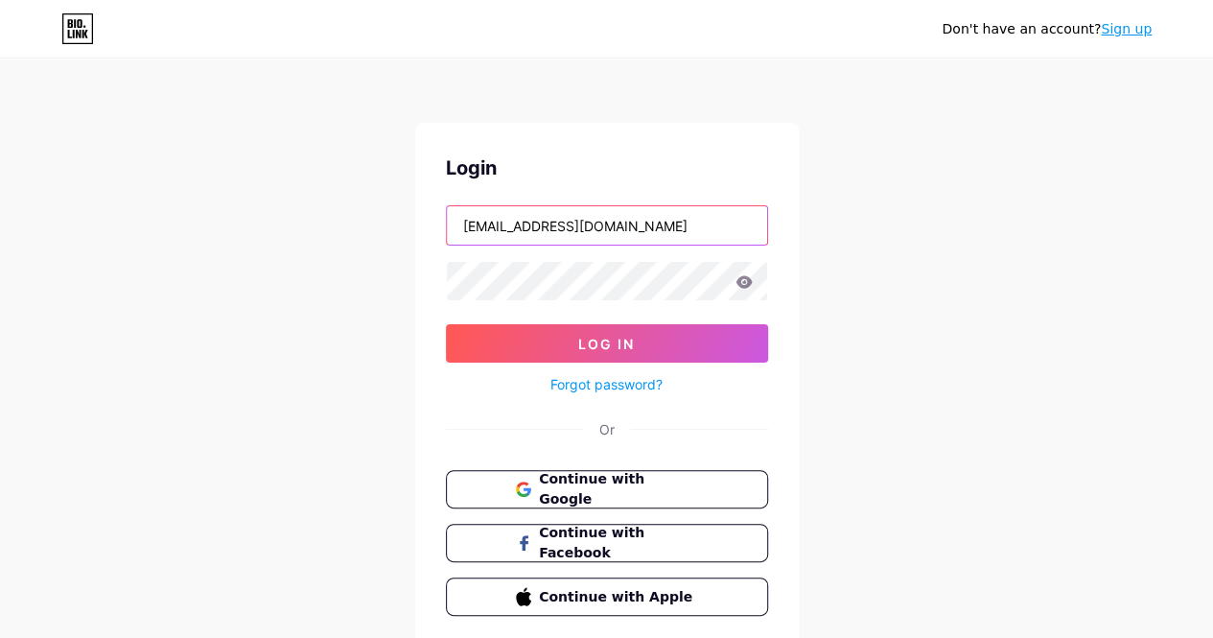
click at [696, 234] on input "[EMAIL_ADDRESS][DOMAIN_NAME]" at bounding box center [607, 225] width 320 height 38
type input "universitariomodulo"
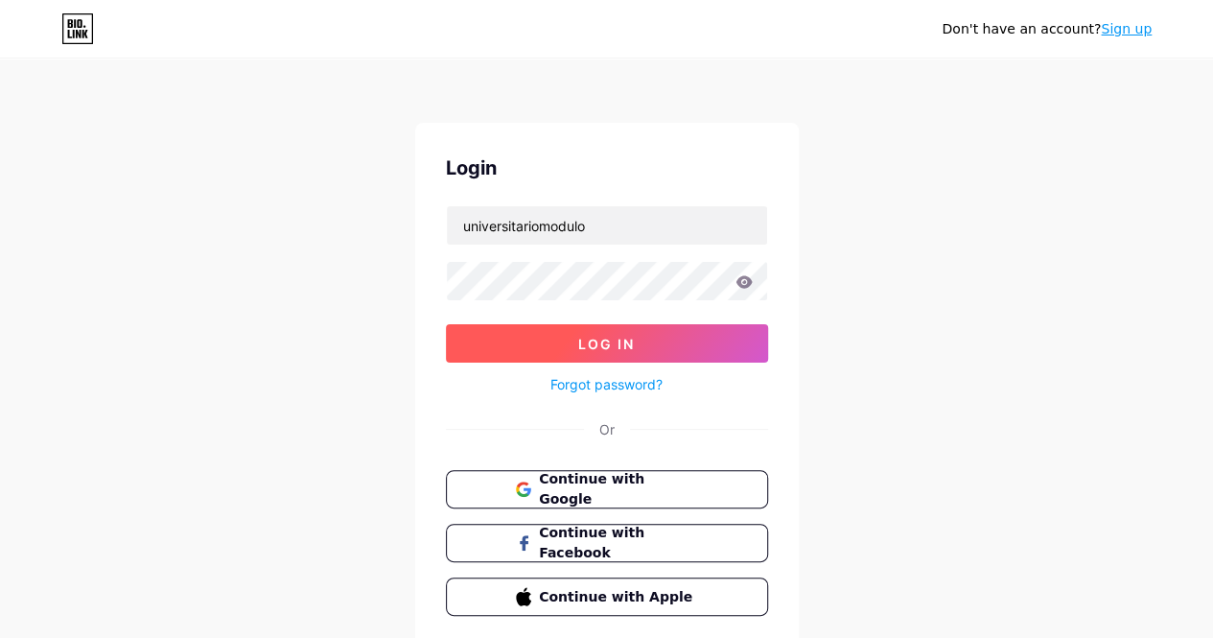
click at [651, 332] on button "Log In" at bounding box center [607, 343] width 322 height 38
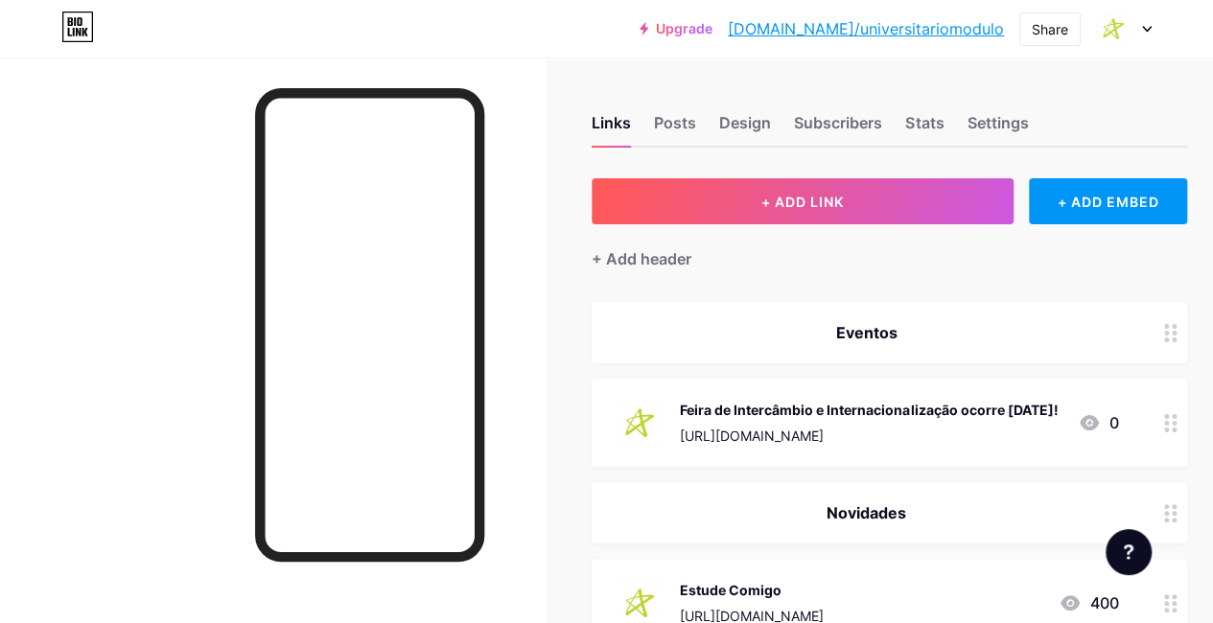
click at [0, 190] on div at bounding box center [272, 369] width 545 height 623
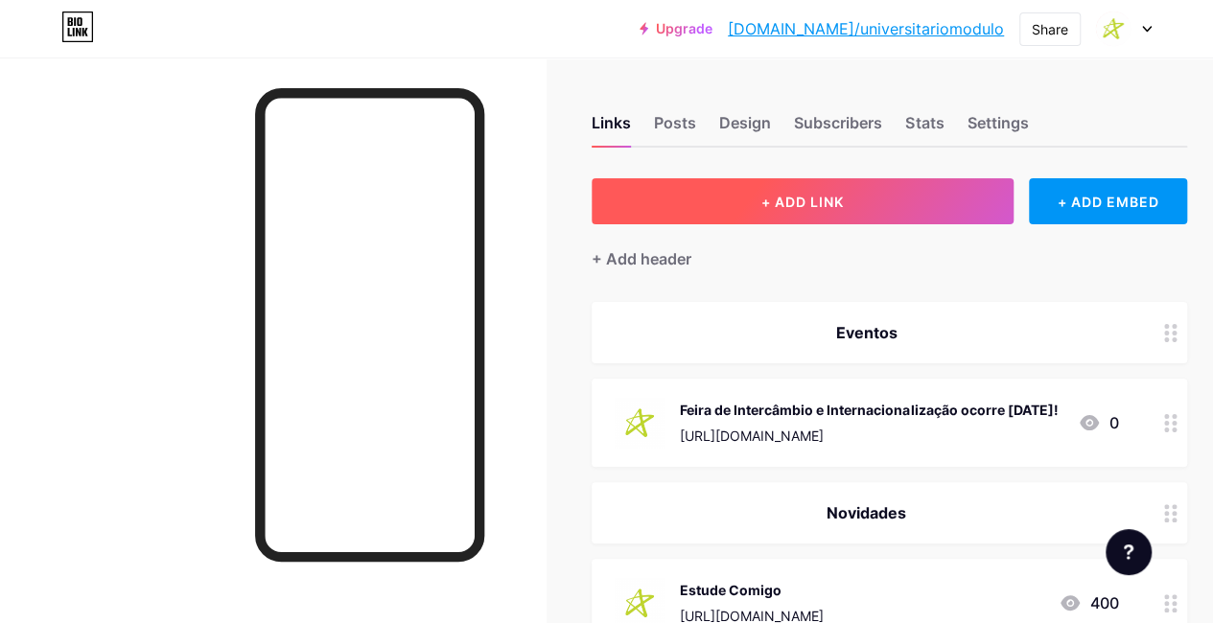
click at [765, 197] on button "+ ADD LINK" at bounding box center [802, 201] width 422 height 46
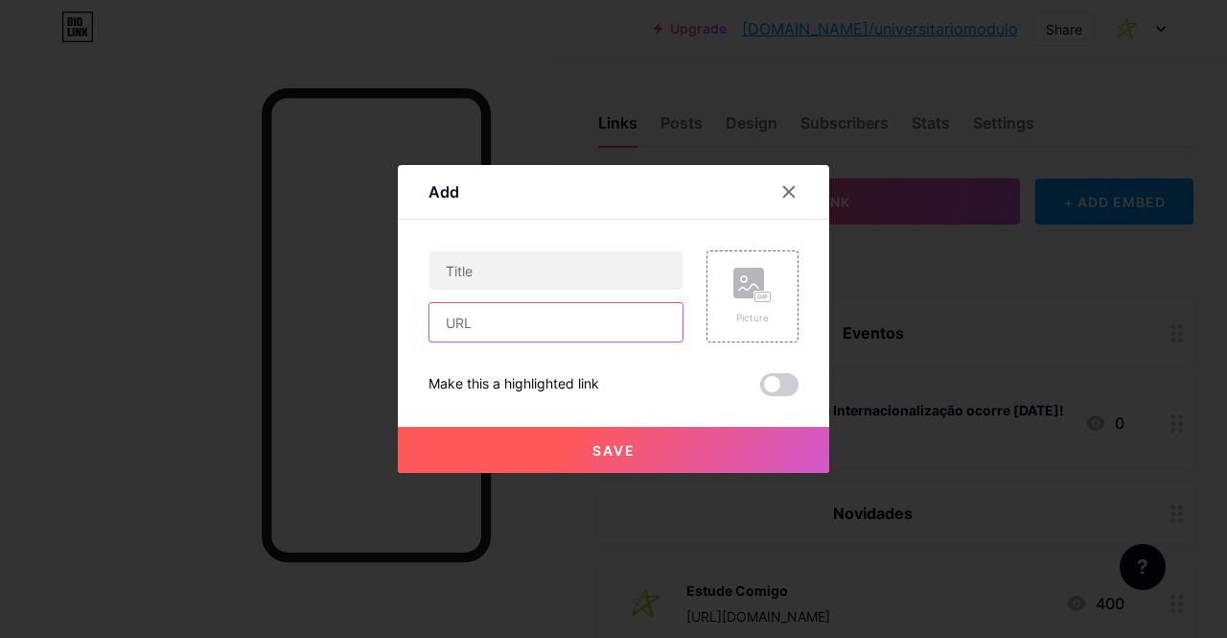
click at [600, 315] on input "text" at bounding box center [555, 322] width 253 height 38
paste input "[URL][DOMAIN_NAME]"
type input "[URL][DOMAIN_NAME]"
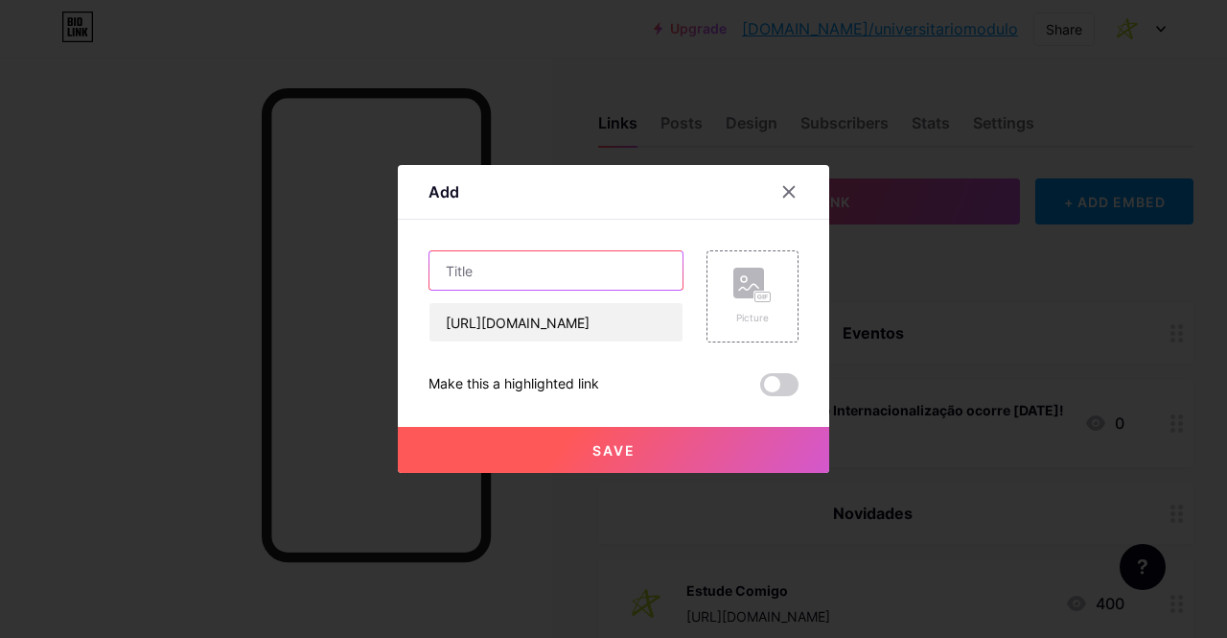
click at [626, 271] on input "text" at bounding box center [555, 270] width 253 height 38
paste input "Santander Trilha do Inglês abre bolsas para estudantes da graduação e pós"
type input "Santander Trilha do Inglês abre bolsas para estudantes da graduação e pós"
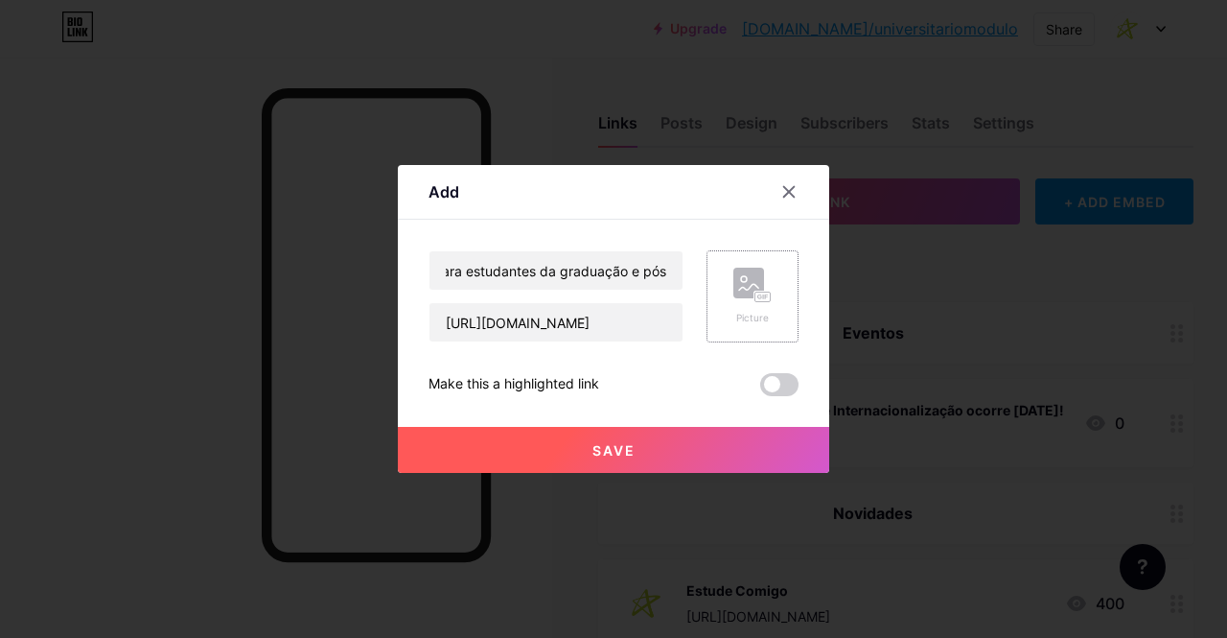
click at [750, 288] on icon at bounding box center [748, 287] width 19 height 6
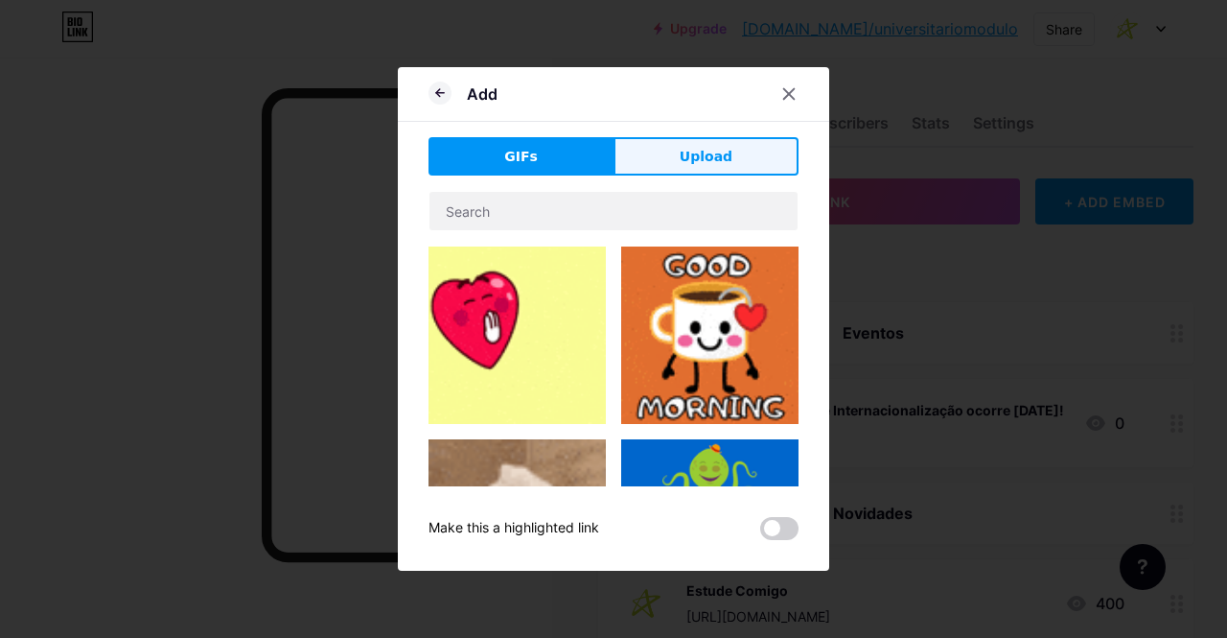
click at [717, 162] on span "Upload" at bounding box center [706, 157] width 53 height 20
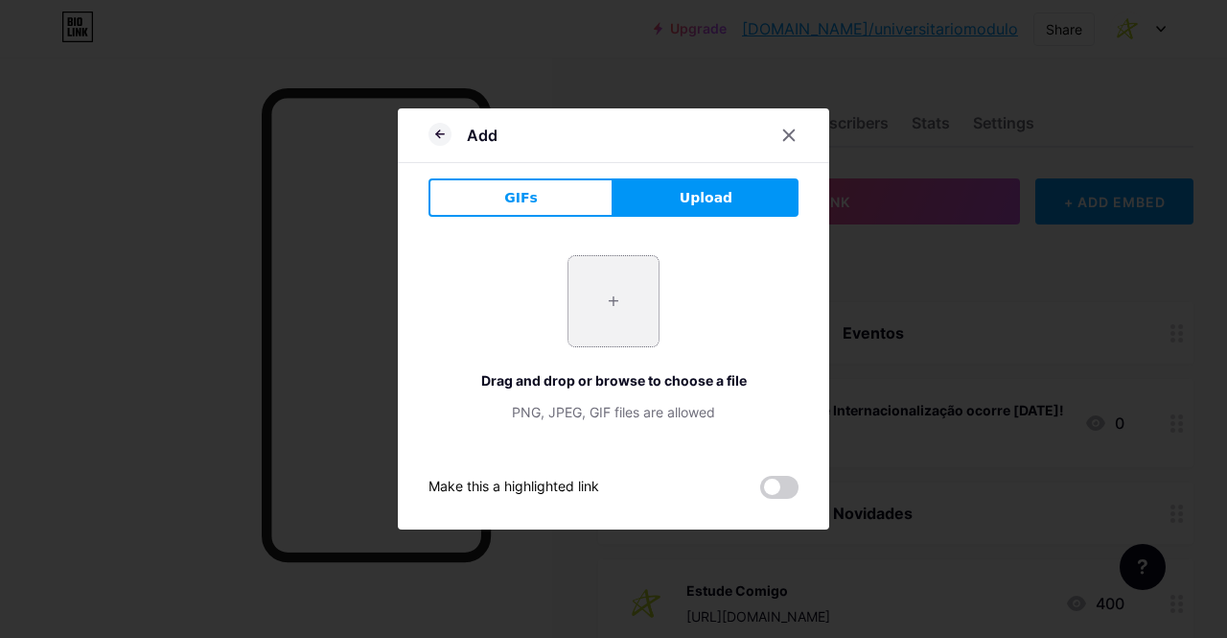
click at [617, 289] on input "file" at bounding box center [613, 301] width 90 height 90
type input "C:\fakepath\modulo 1.png"
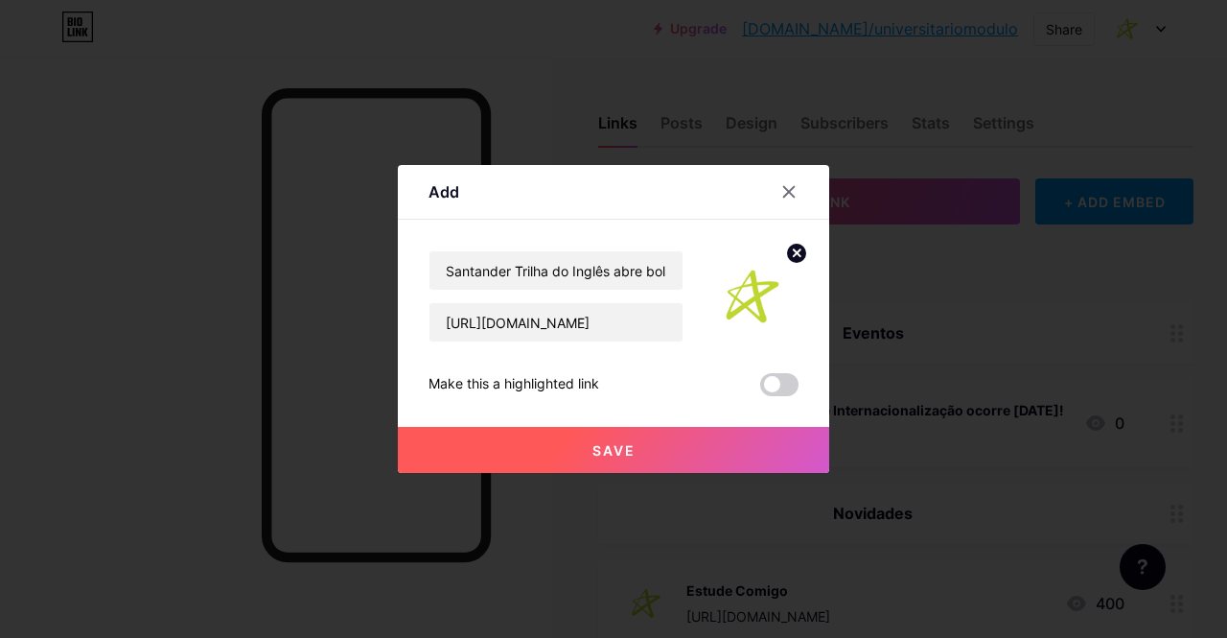
click at [667, 450] on button "Save" at bounding box center [613, 450] width 431 height 46
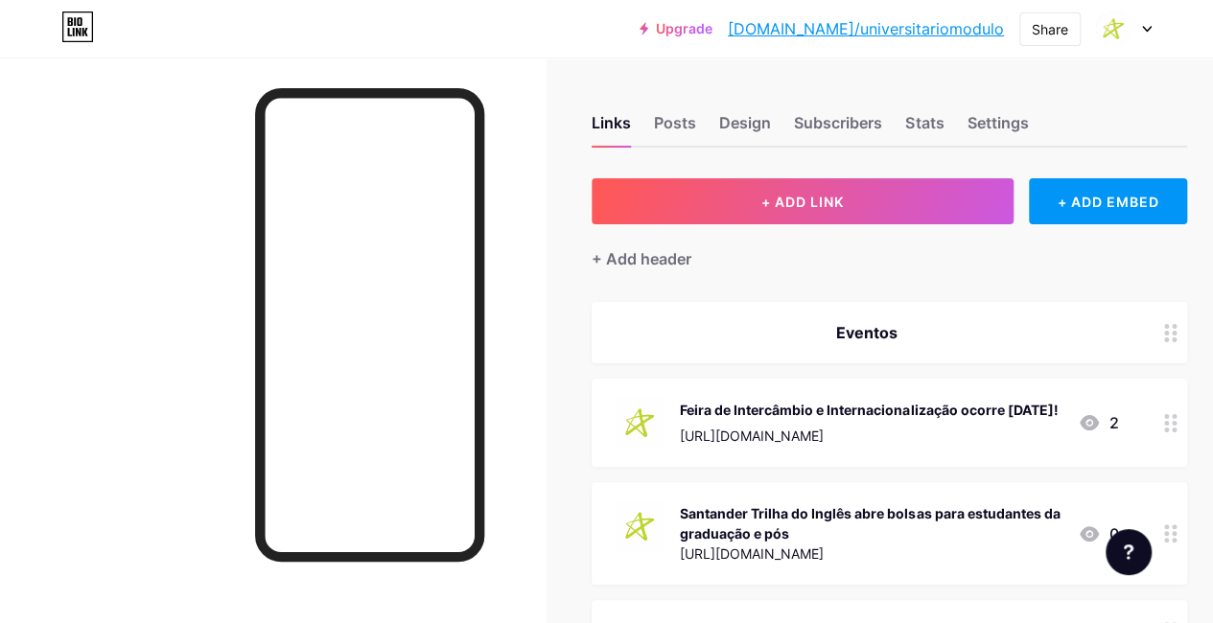
click at [1141, 32] on div at bounding box center [1124, 29] width 56 height 35
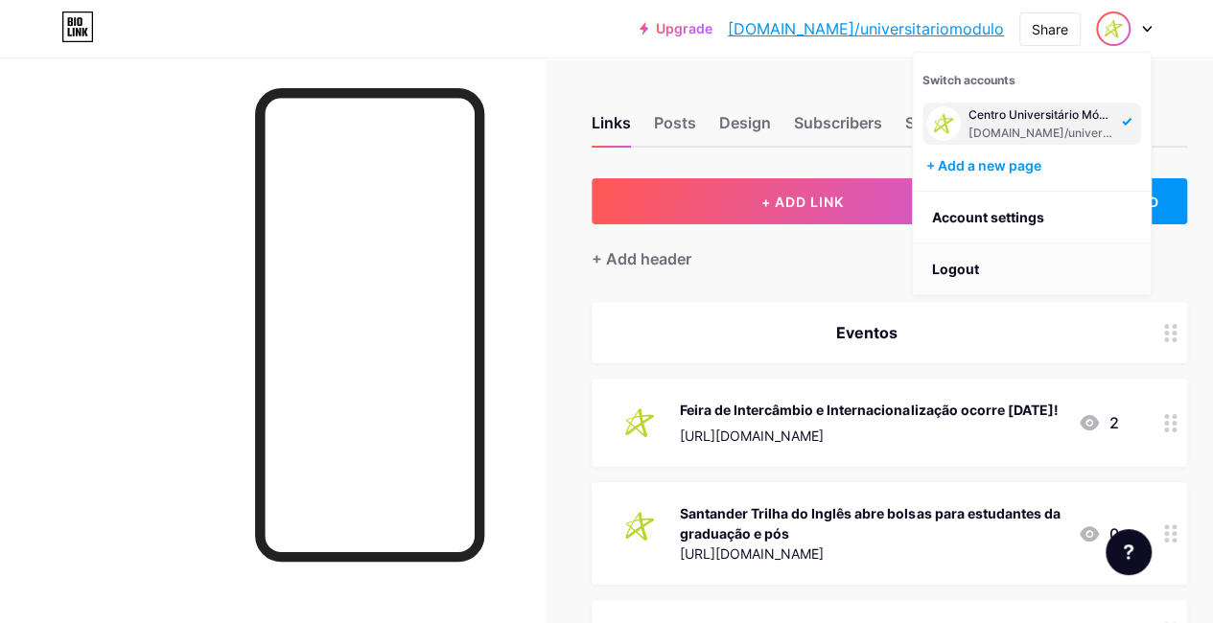
click at [953, 267] on li "Logout" at bounding box center [1032, 270] width 238 height 52
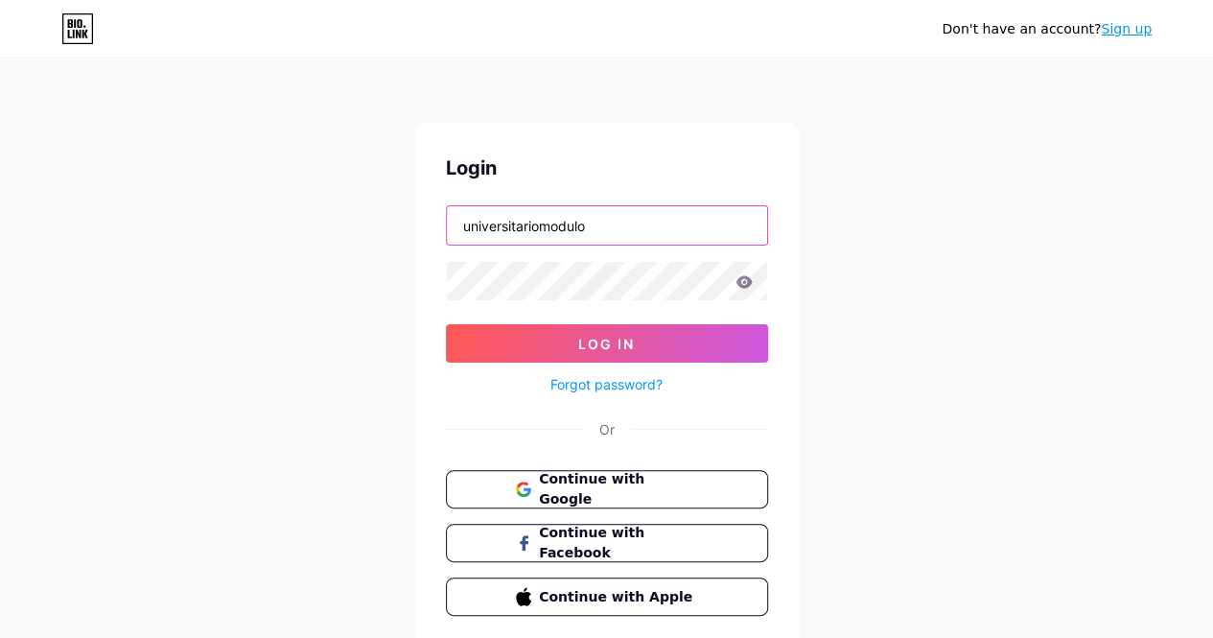
click at [604, 240] on input "universitariomodulo" at bounding box center [607, 225] width 320 height 38
type input "[EMAIL_ADDRESS][DOMAIN_NAME]"
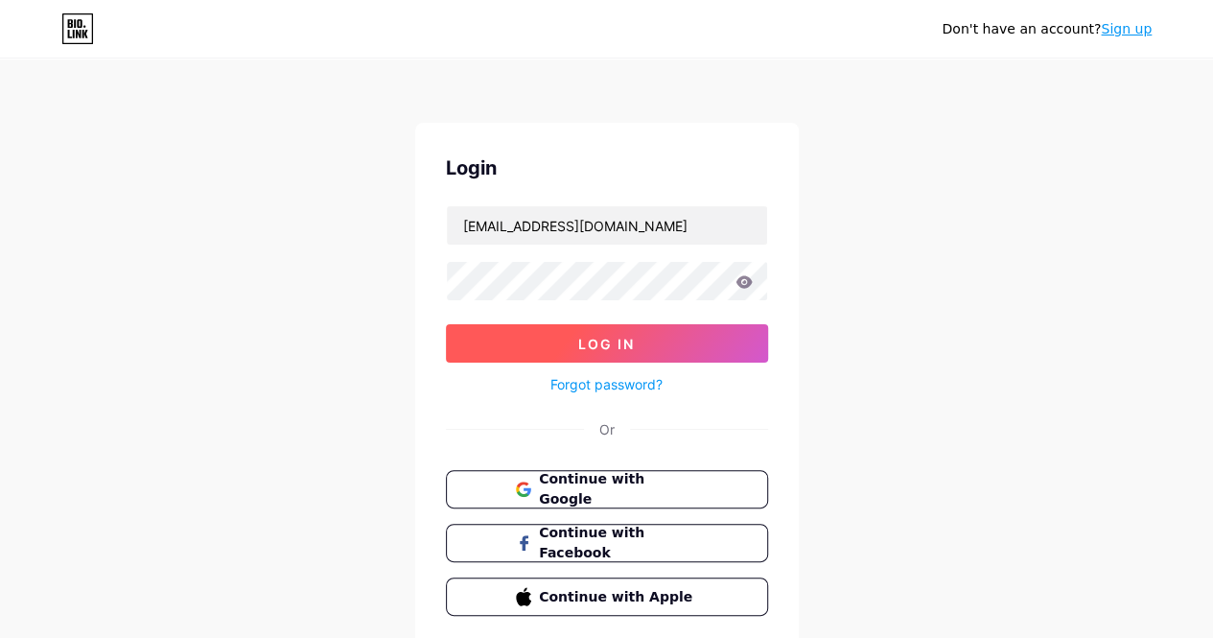
click at [711, 337] on button "Log In" at bounding box center [607, 343] width 322 height 38
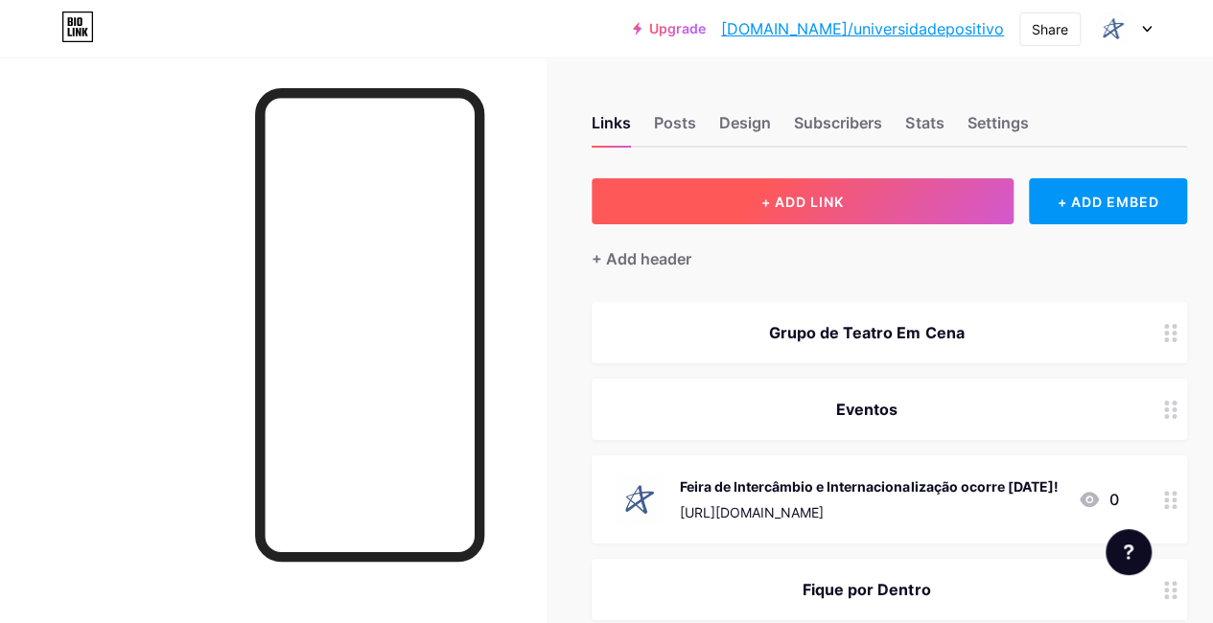
click at [693, 189] on button "+ ADD LINK" at bounding box center [802, 201] width 422 height 46
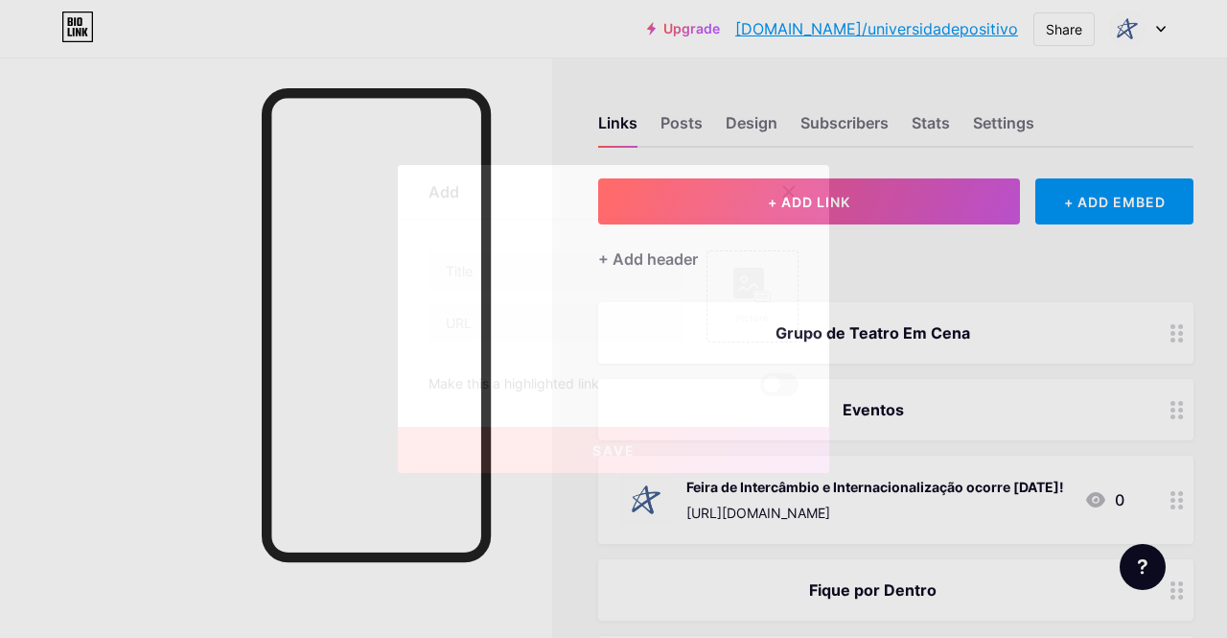
click at [551, 345] on div "Picture Make this a highlighted link Save" at bounding box center [614, 323] width 370 height 146
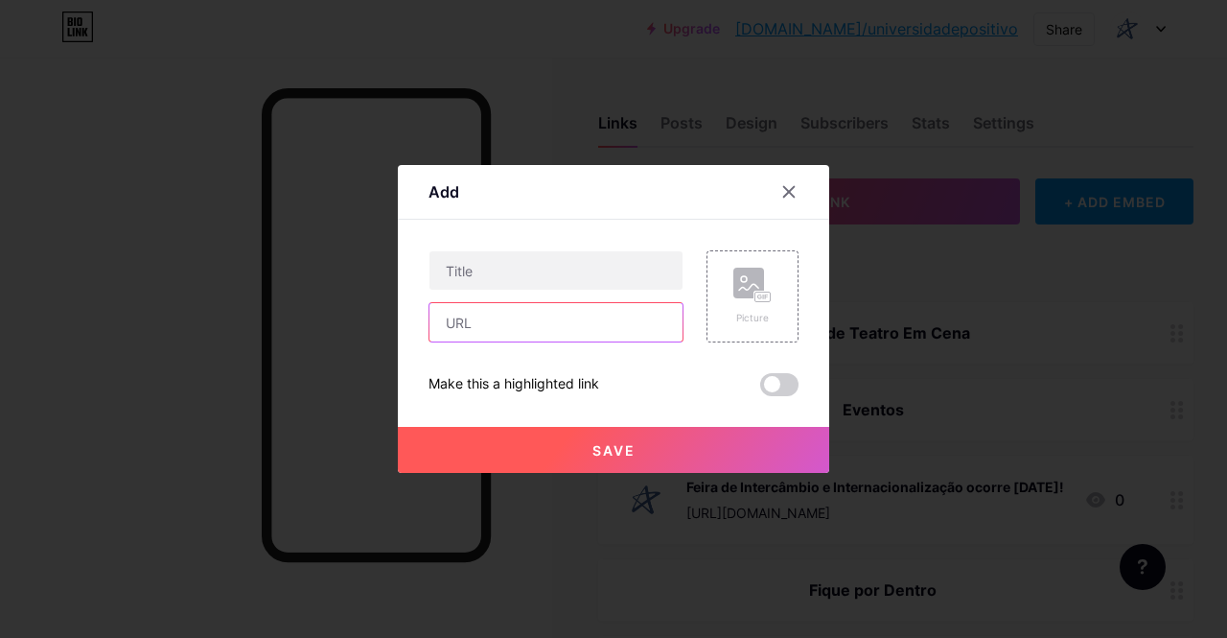
click at [550, 336] on input "text" at bounding box center [555, 322] width 253 height 38
paste input "[URL][DOMAIN_NAME]"
type input "[URL][DOMAIN_NAME]"
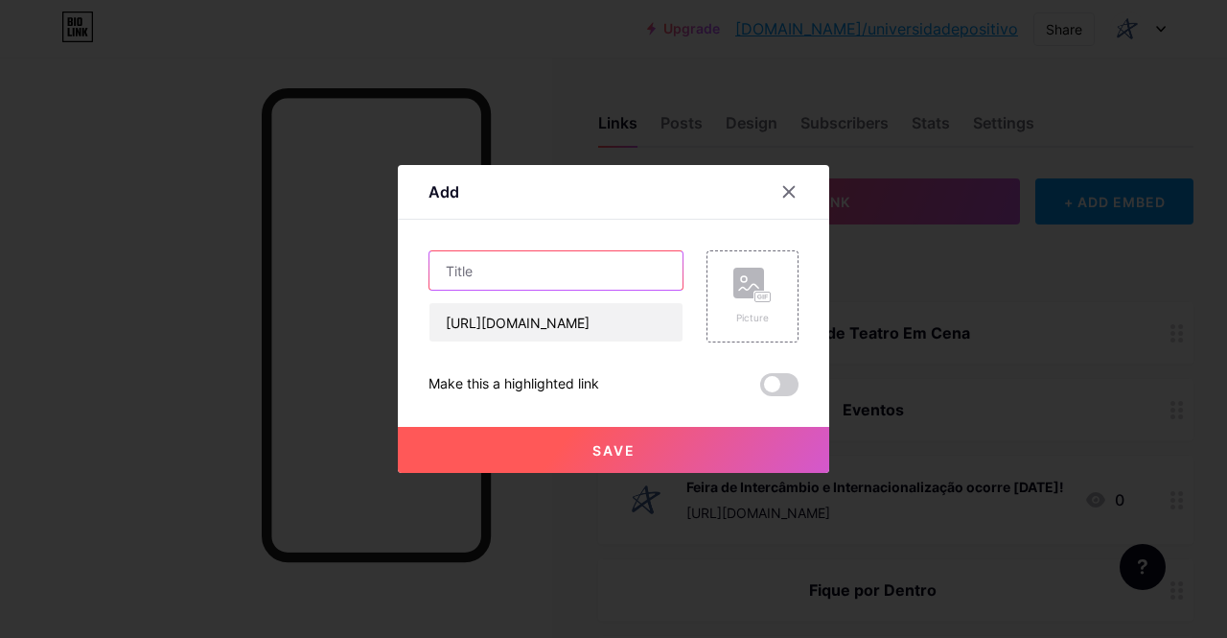
click at [549, 268] on input "text" at bounding box center [555, 270] width 253 height 38
paste input "Santander Trilha do Inglês abre bolsas para estudantes da graduação e pós"
type input "Santander Trilha do Inglês abre bolsas para estudantes da graduação e pós"
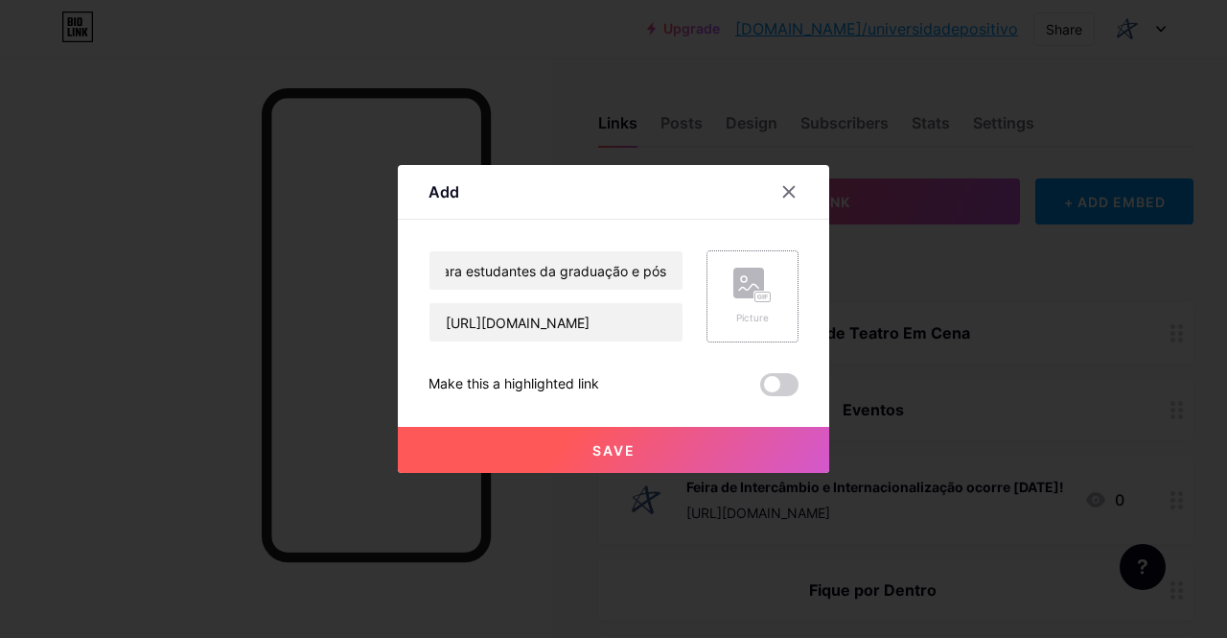
click at [775, 274] on div "Picture" at bounding box center [753, 296] width 92 height 92
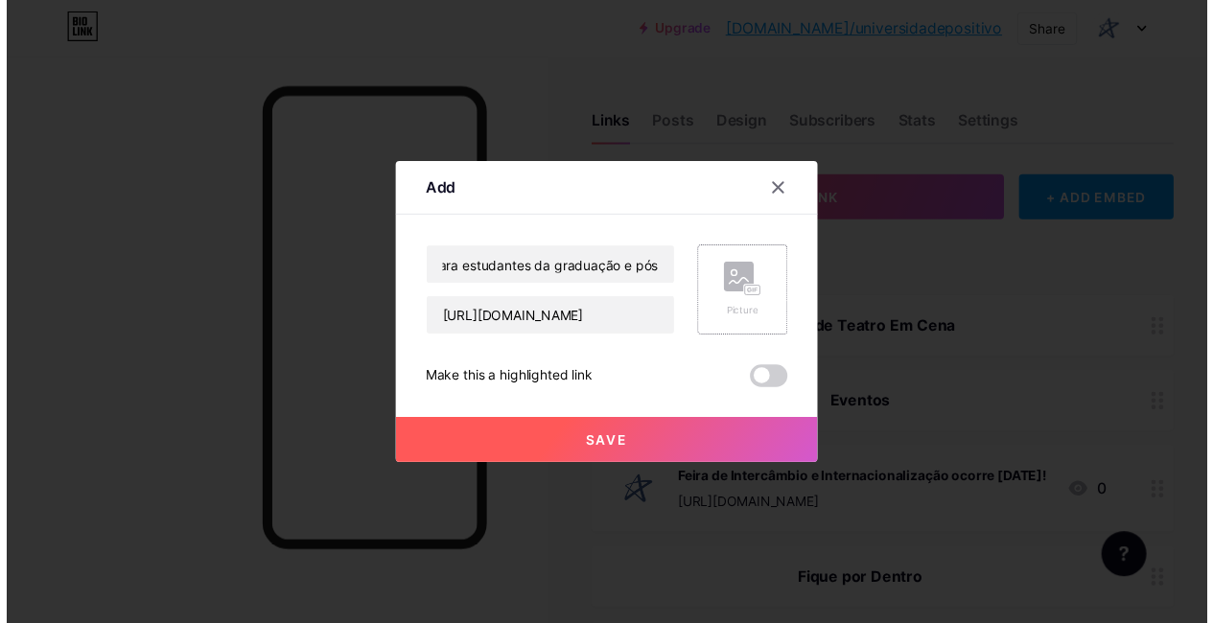
scroll to position [0, 0]
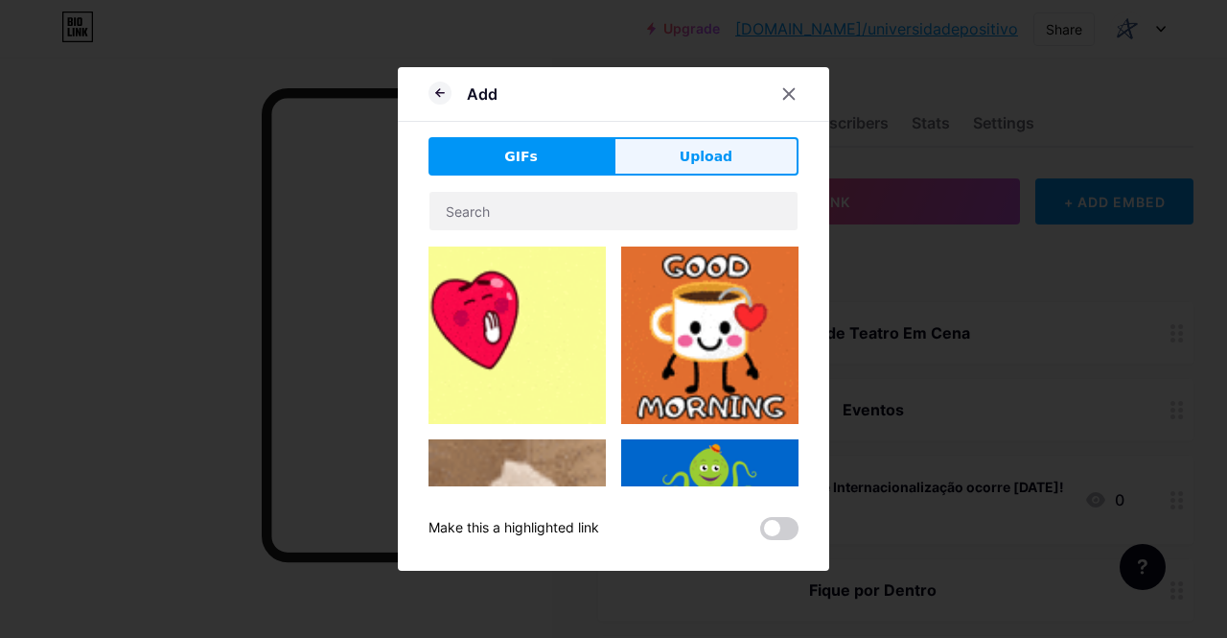
click at [735, 172] on button "Upload" at bounding box center [706, 156] width 185 height 38
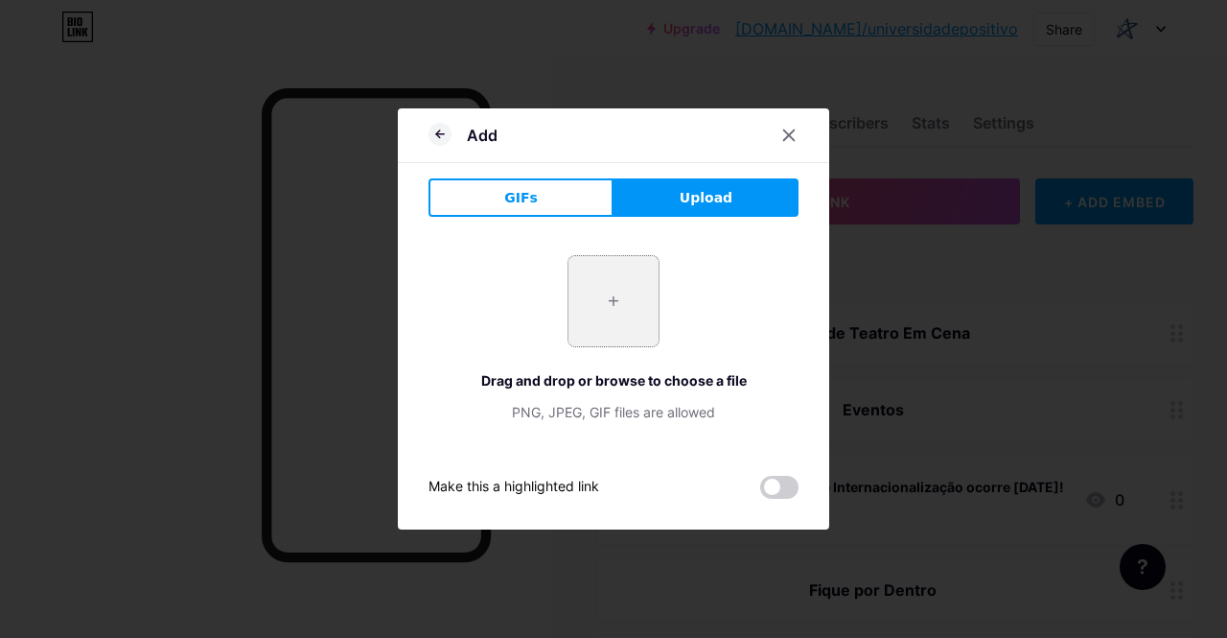
click at [633, 285] on input "file" at bounding box center [613, 301] width 90 height 90
type input "C:\fakepath\fsg_up 2.png"
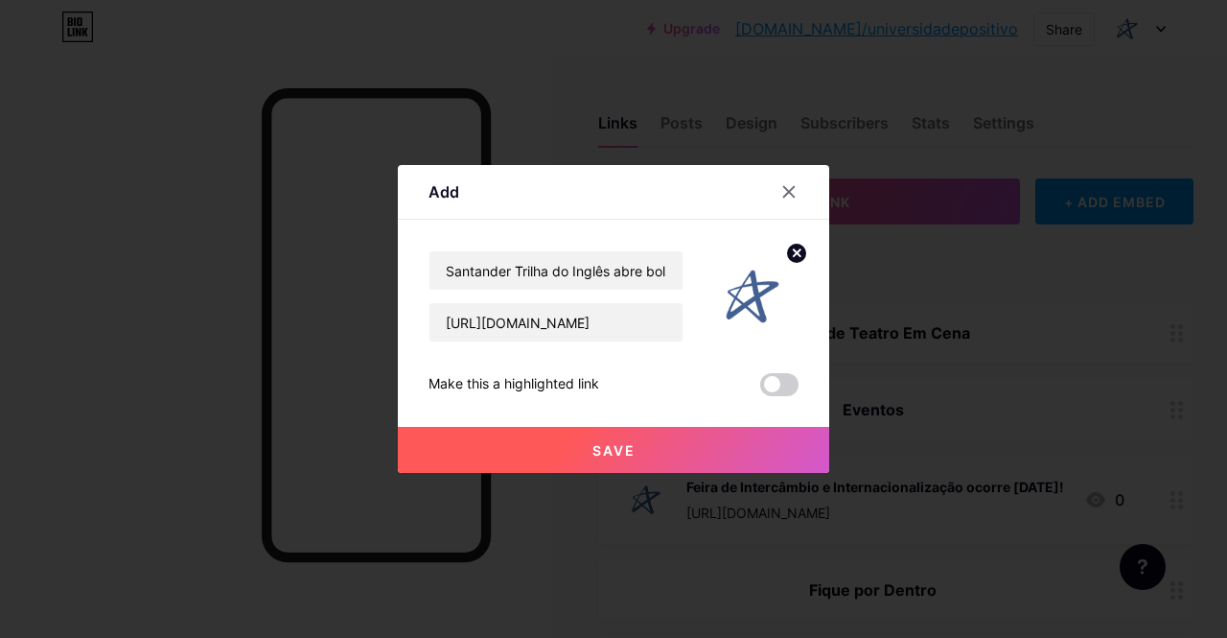
click at [709, 457] on button "Save" at bounding box center [613, 450] width 431 height 46
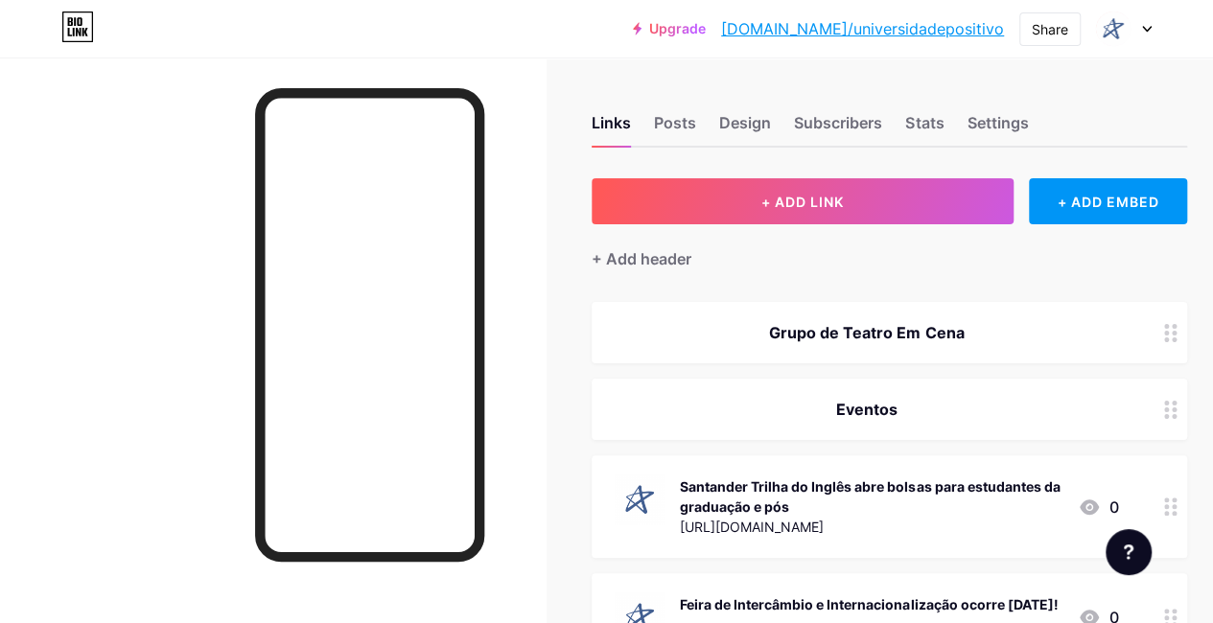
click at [1148, 31] on icon at bounding box center [1147, 29] width 10 height 7
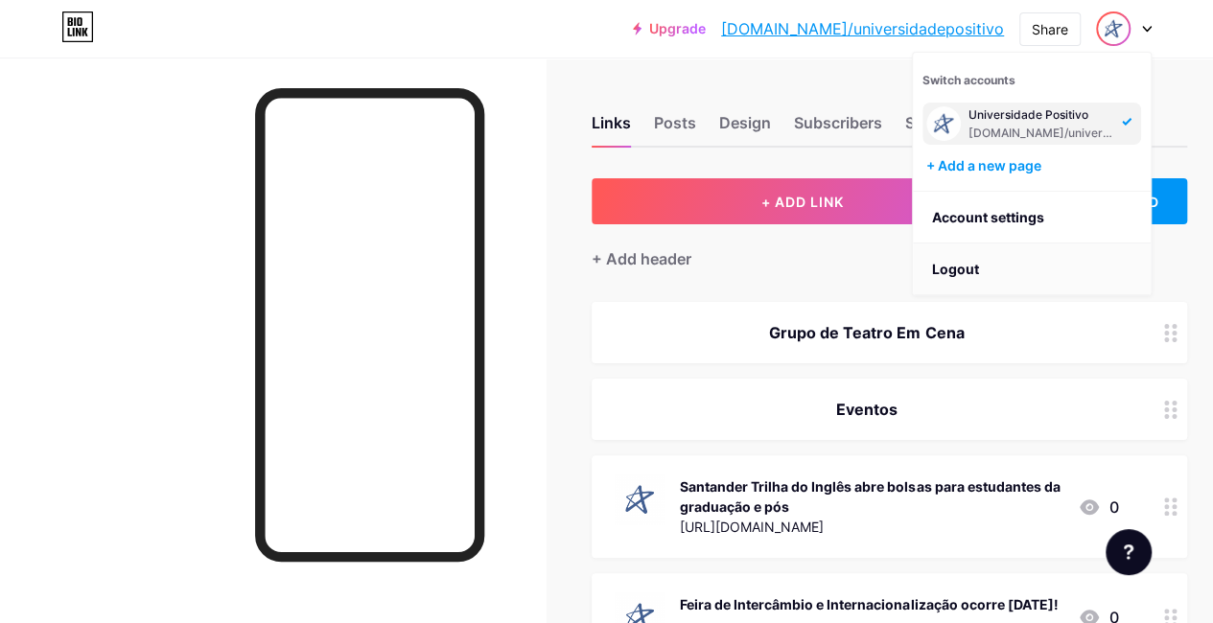
click at [951, 258] on li "Logout" at bounding box center [1032, 270] width 238 height 52
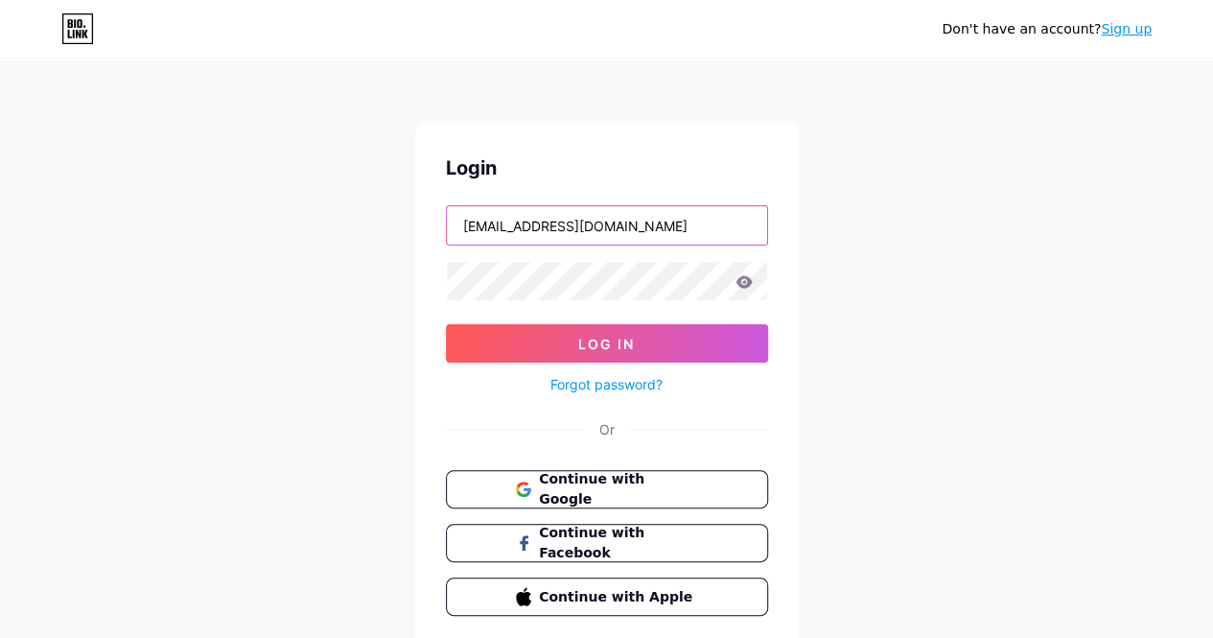
click at [539, 225] on input "[EMAIL_ADDRESS][DOMAIN_NAME]" at bounding box center [607, 225] width 320 height 38
type input "[EMAIL_ADDRESS][DOMAIN_NAME]"
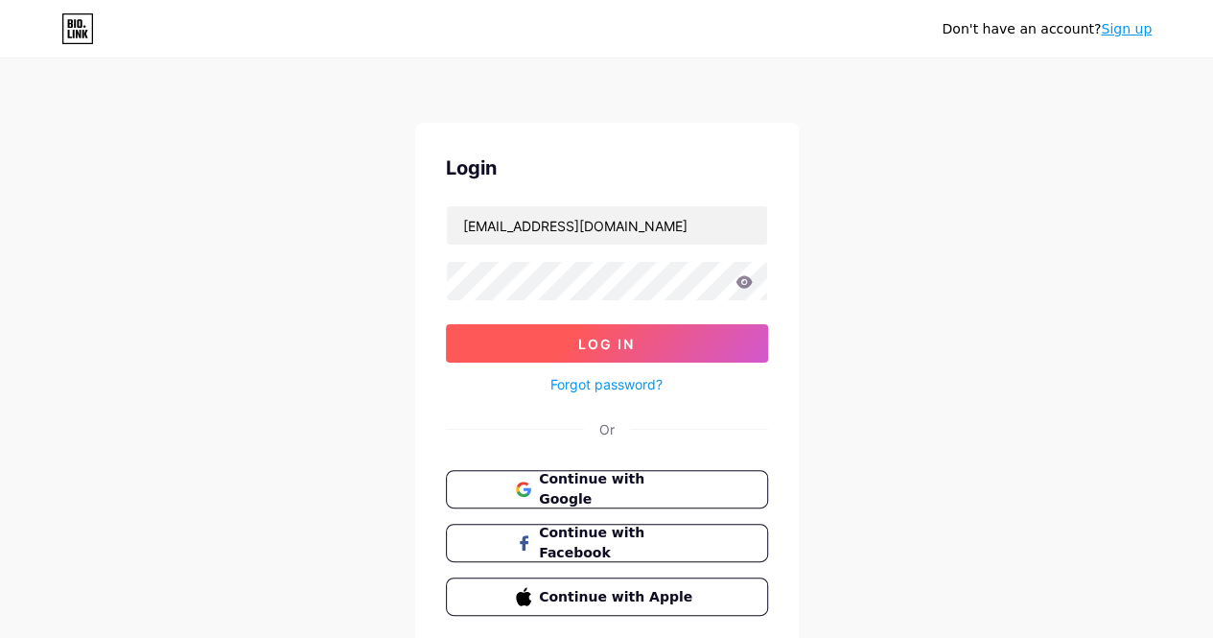
click at [718, 342] on button "Log In" at bounding box center [607, 343] width 322 height 38
